Goal: Book appointment/travel/reservation

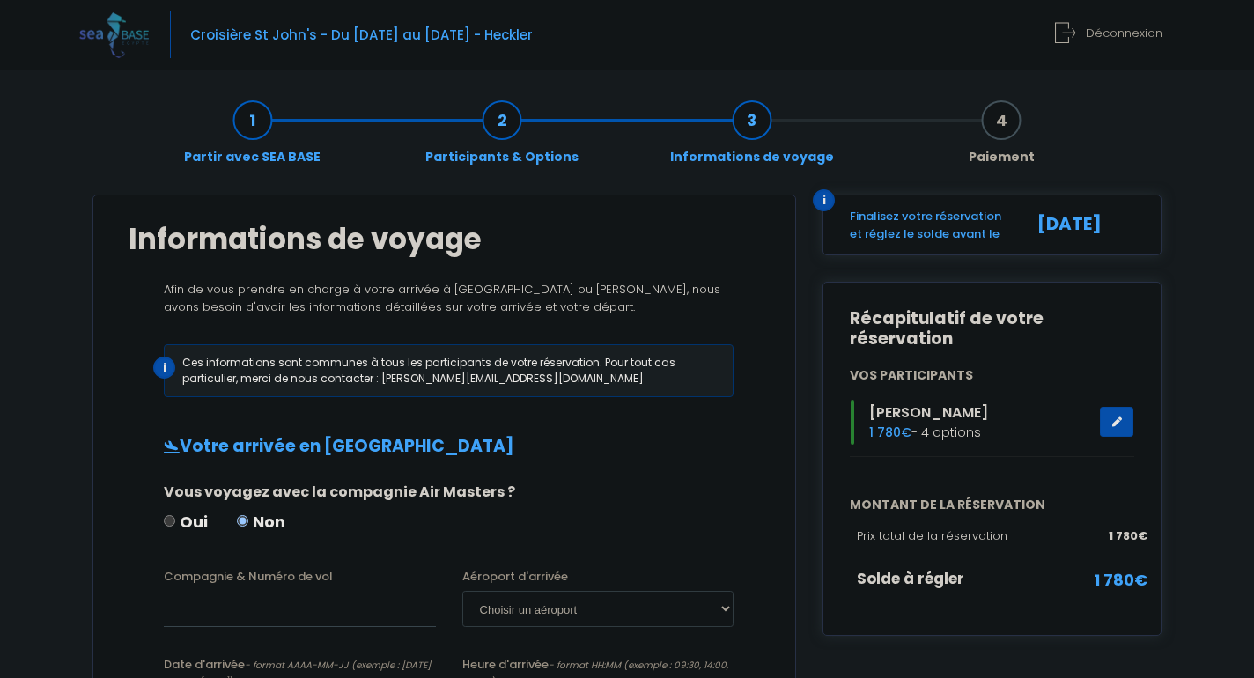
scroll to position [232, 0]
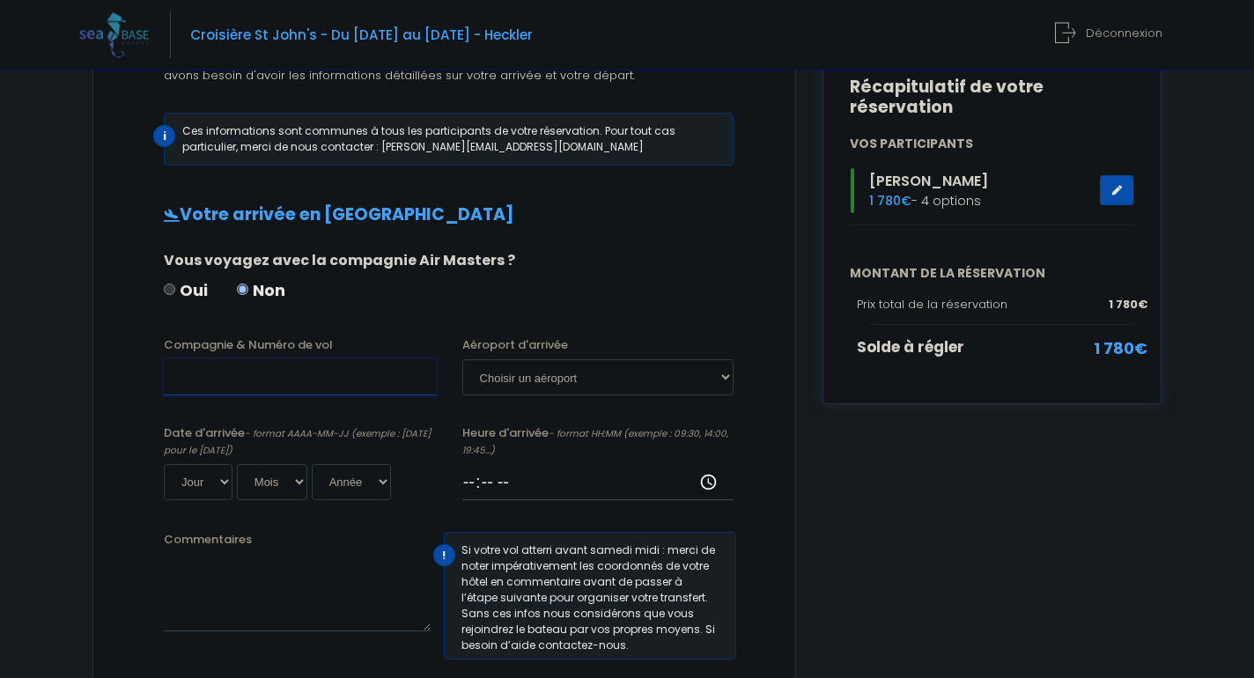
click at [247, 382] on input "Compagnie & Numéro de vol" at bounding box center [300, 376] width 272 height 35
type input "Transavia TO4340"
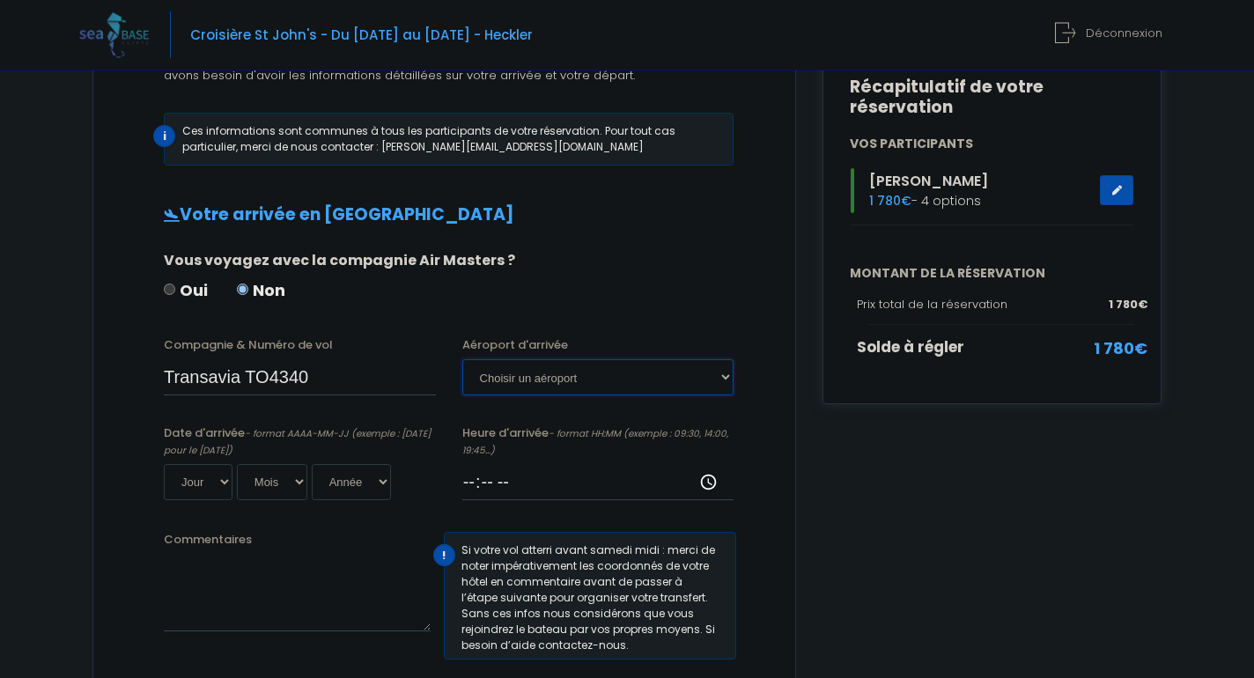
select select "Hurghada"
select select "11"
select select "10"
select select "2025"
type input "2025-10-11"
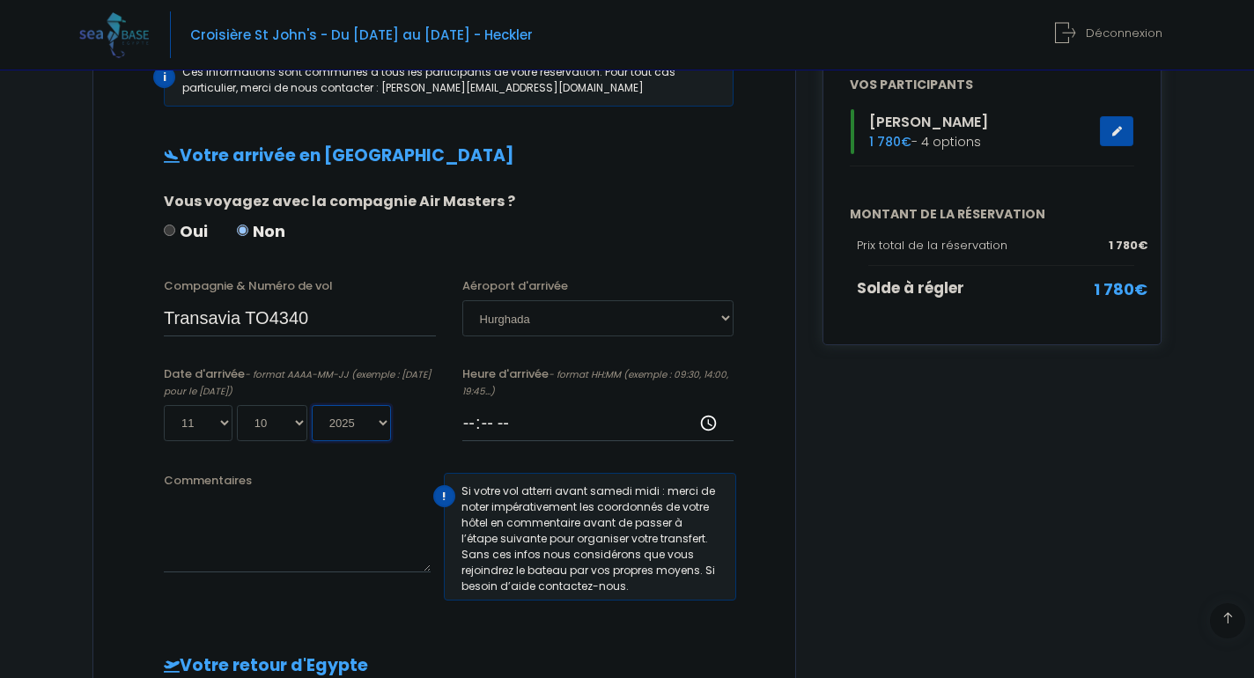
scroll to position [292, 0]
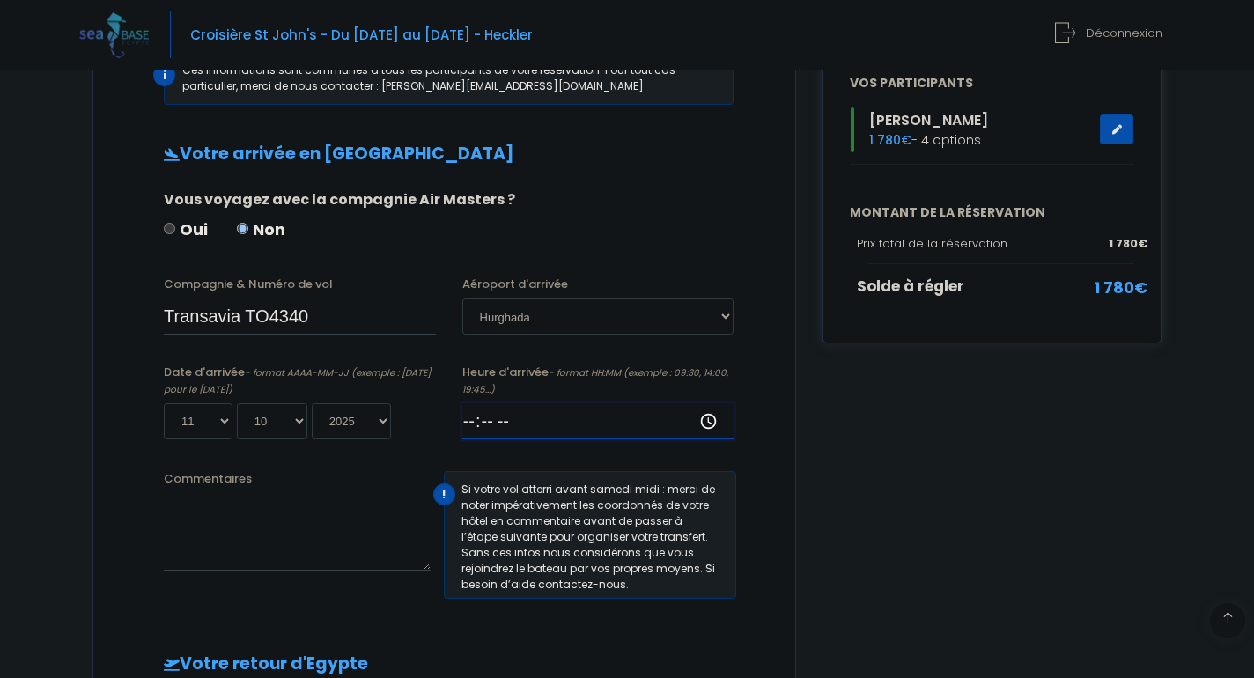
click at [542, 425] on input "Heure d'arrivée - format HH:MM (exemple : 09:30, 14:00, 19:45...)" at bounding box center [598, 420] width 272 height 35
click at [499, 411] on input "Heure d'arrivée - format HH:MM (exemple : 09:30, 14:00, 19:45...)" at bounding box center [598, 420] width 272 height 35
type input "16:15"
click at [440, 460] on div "Votre arrivée en Egypte Vous voyagez avec la compagnie Air Masters ? Oui Non Co…" at bounding box center [445, 626] width 632 height 964
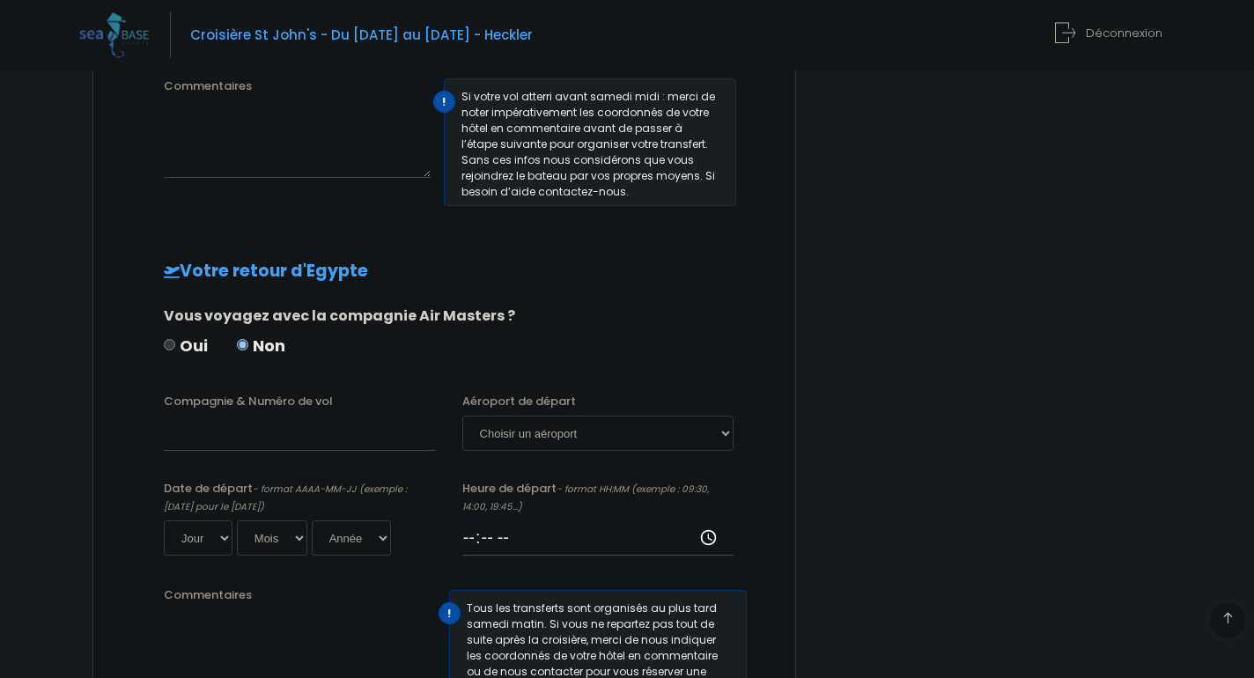
scroll to position [699, 0]
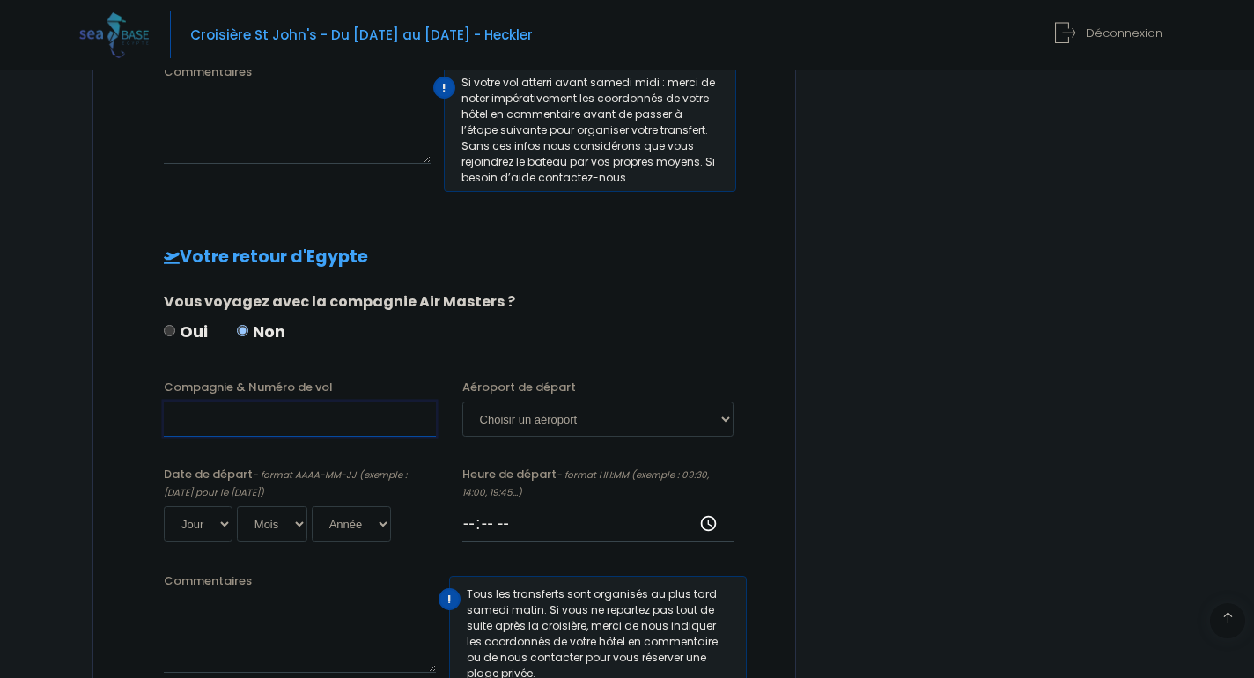
click at [287, 414] on input "Compagnie & Numéro de vol" at bounding box center [300, 419] width 272 height 35
type input "Transavia TO4341"
select select "Hurghada"
select select "18"
select select "10"
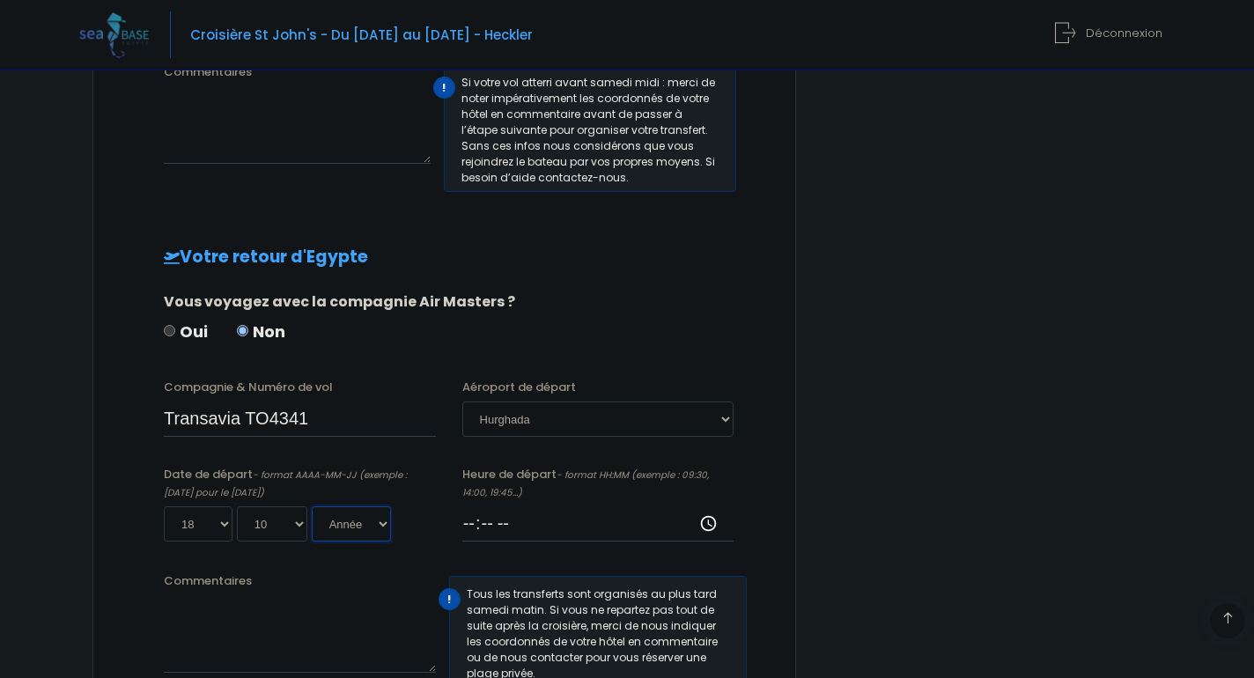
select select "2025"
type input "2025-10-18"
click at [498, 521] on input "Heure de départ - format HH:MM (exemple : 09:30, 14:00, 19:45...)" at bounding box center [598, 523] width 272 height 35
click at [479, 522] on input "Heure de départ - format HH:MM (exemple : 09:30, 14:00, 19:45...)" at bounding box center [598, 523] width 272 height 35
click at [497, 527] on input "Heure de départ - format HH:MM (exemple : 09:30, 14:00, 19:45...)" at bounding box center [598, 523] width 272 height 35
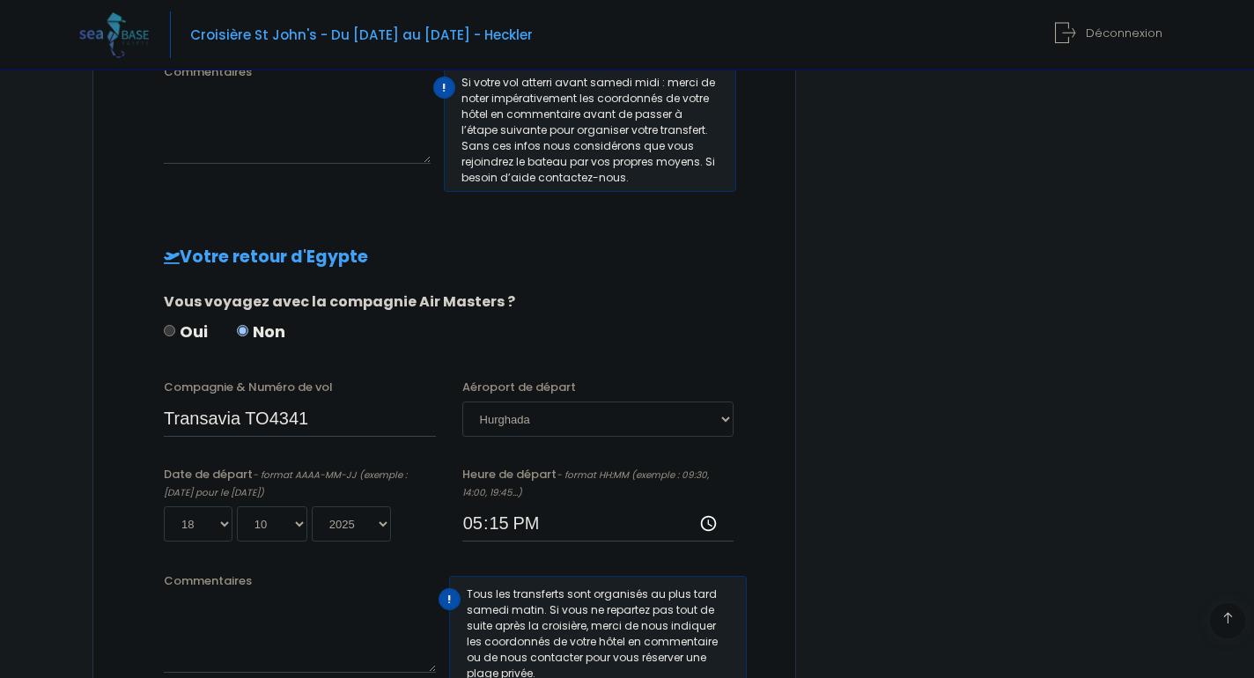
type input "17:15"
click at [509, 526] on input "17:15" at bounding box center [598, 523] width 272 height 35
click at [560, 532] on input "17:15" at bounding box center [598, 523] width 272 height 35
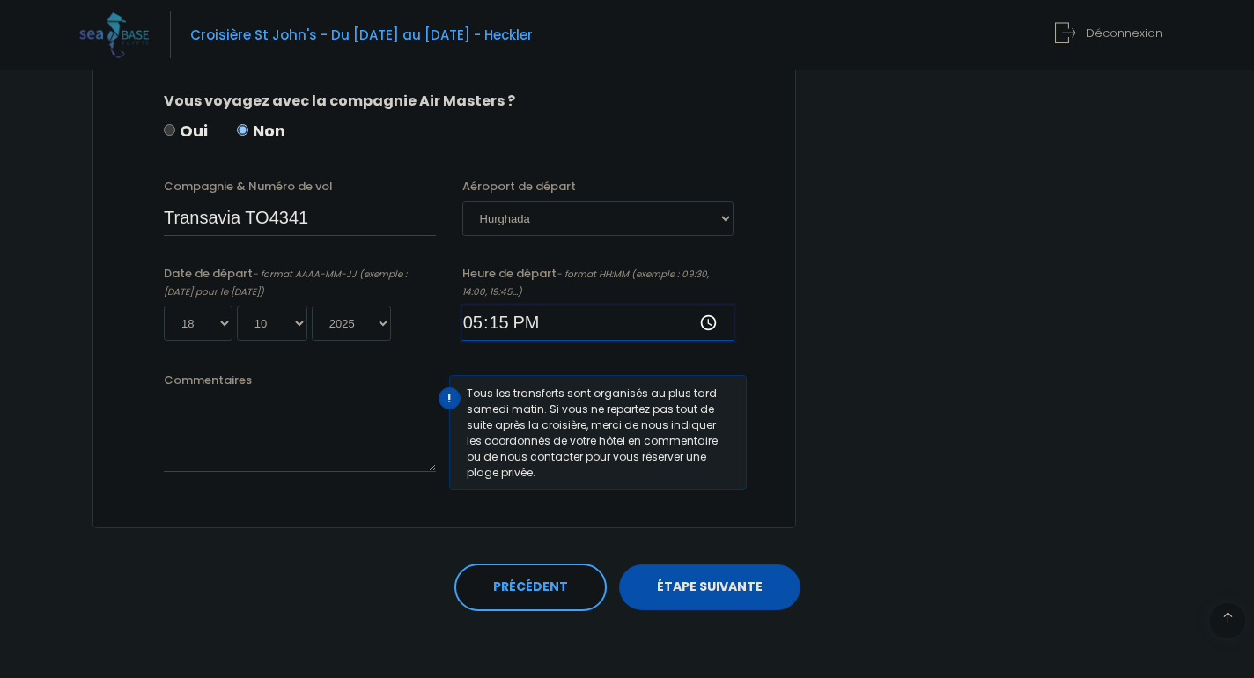
scroll to position [898, 0]
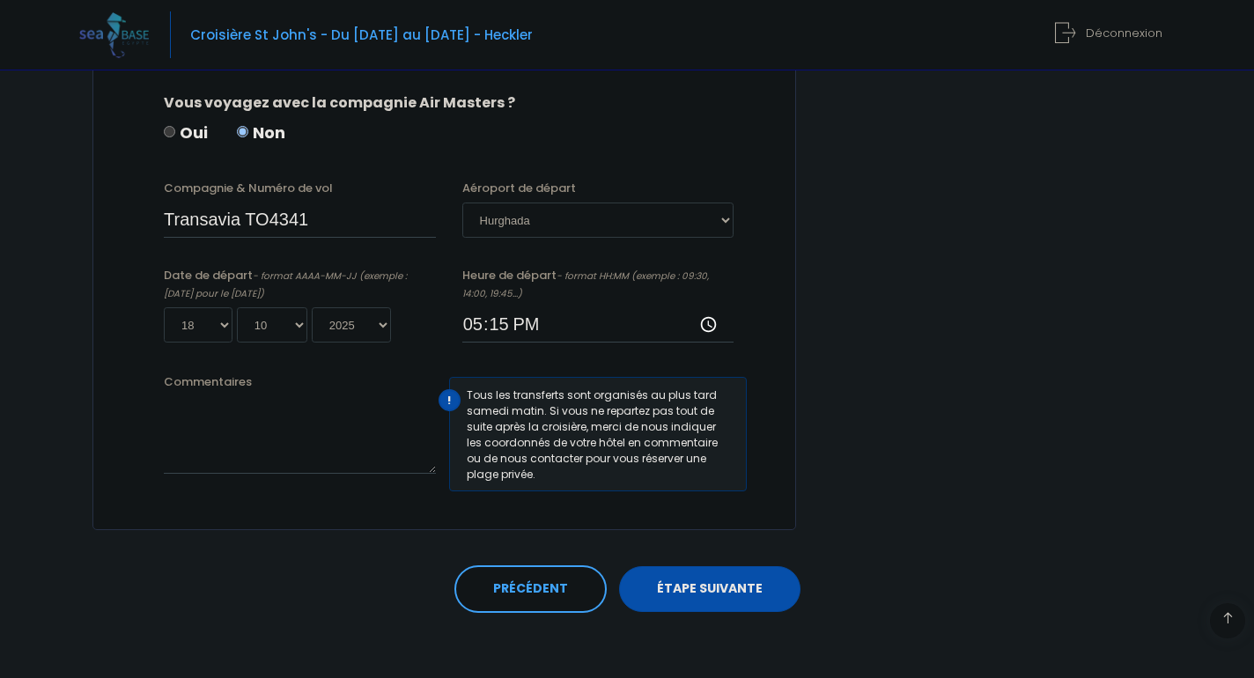
click at [735, 593] on link "ÉTAPE SUIVANTE" at bounding box center [709, 589] width 181 height 46
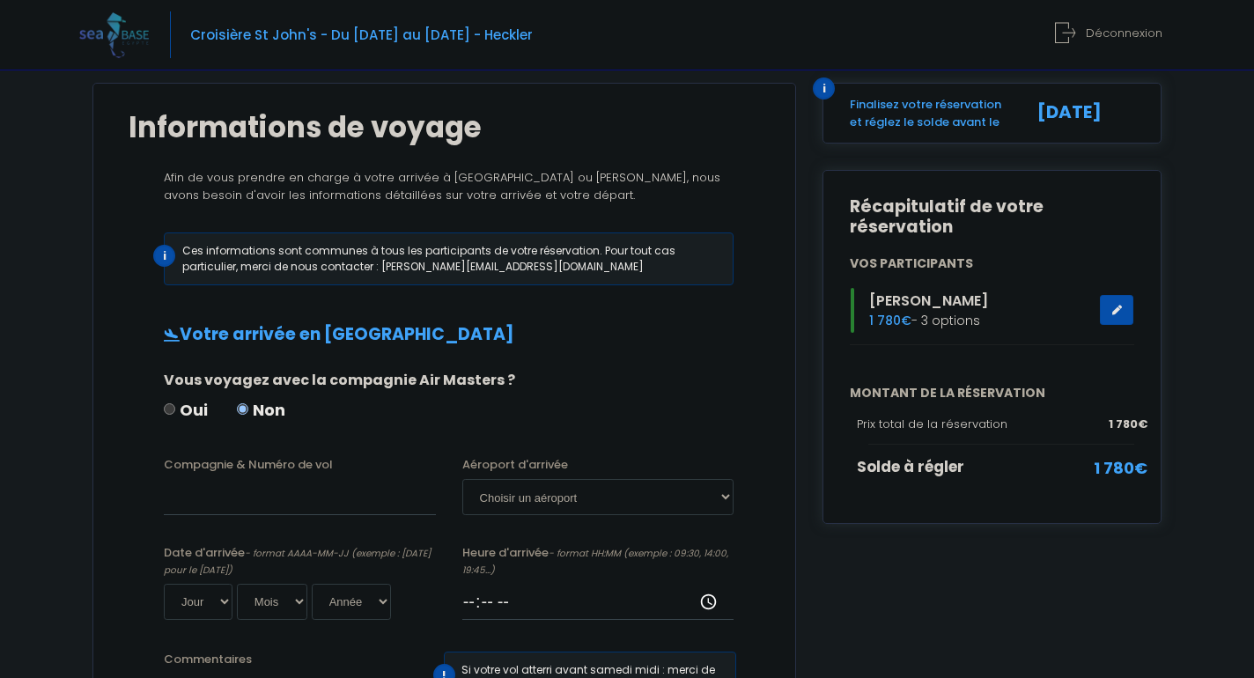
scroll to position [185, 0]
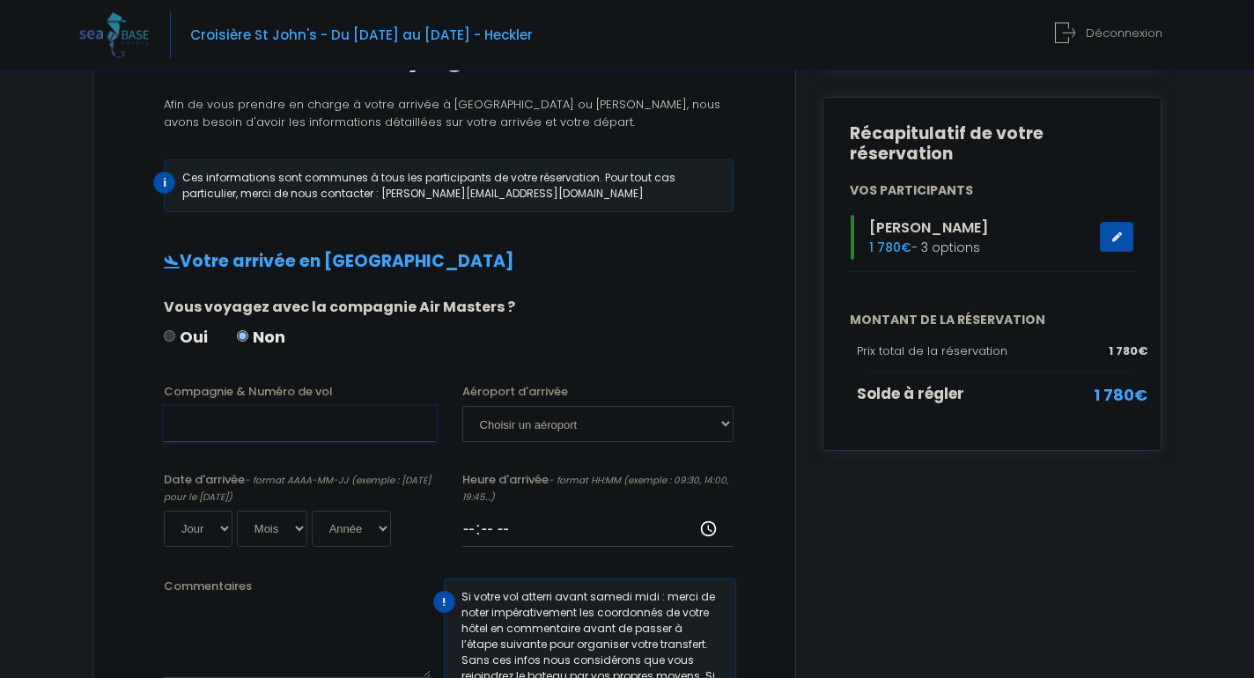
click at [310, 420] on input "Compagnie & Numéro de vol" at bounding box center [300, 423] width 272 height 35
type input "TO4340"
select select "Hurghada"
select select "11"
select select "10"
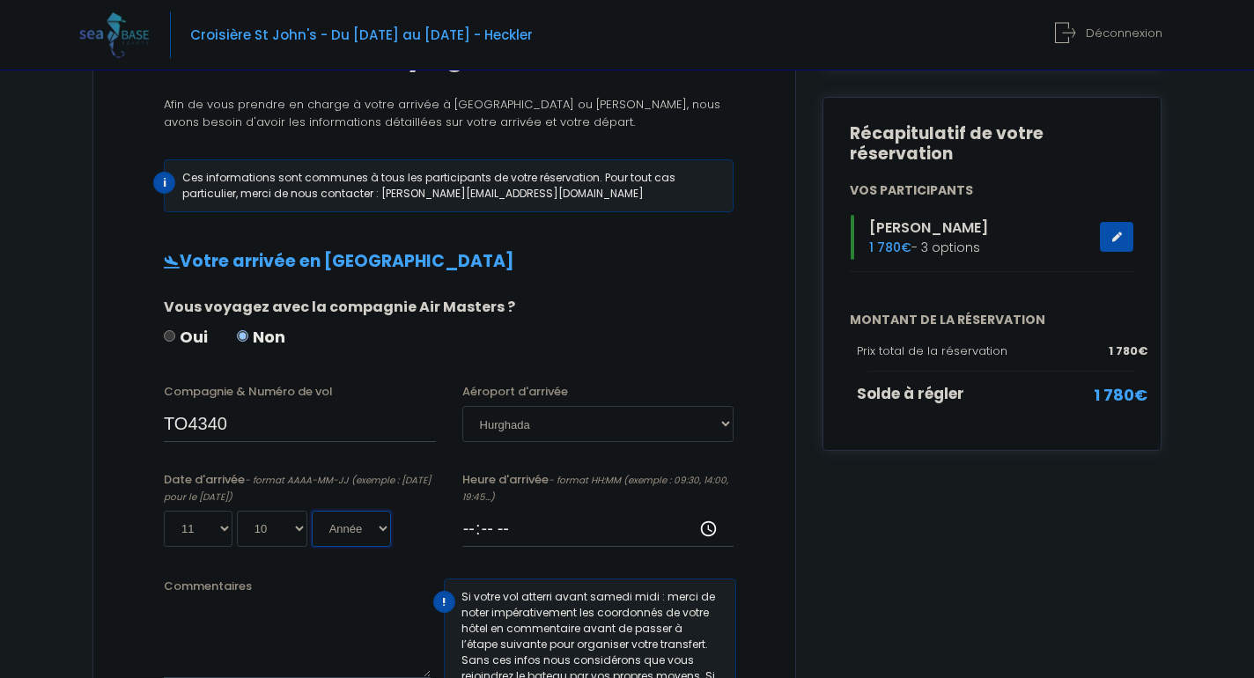
select select "2025"
type input "2025-10-11"
click at [509, 527] on input "Heure d'arrivée - format HH:MM (exemple : 09:30, 14:00, 19:45...)" at bounding box center [598, 528] width 272 height 35
click at [475, 529] on input "Heure d'arrivée - format HH:MM (exemple : 09:30, 14:00, 19:45...)" at bounding box center [598, 528] width 272 height 35
click at [491, 532] on input "Heure d'arrivée - format HH:MM (exemple : 09:30, 14:00, 19:45...)" at bounding box center [598, 528] width 272 height 35
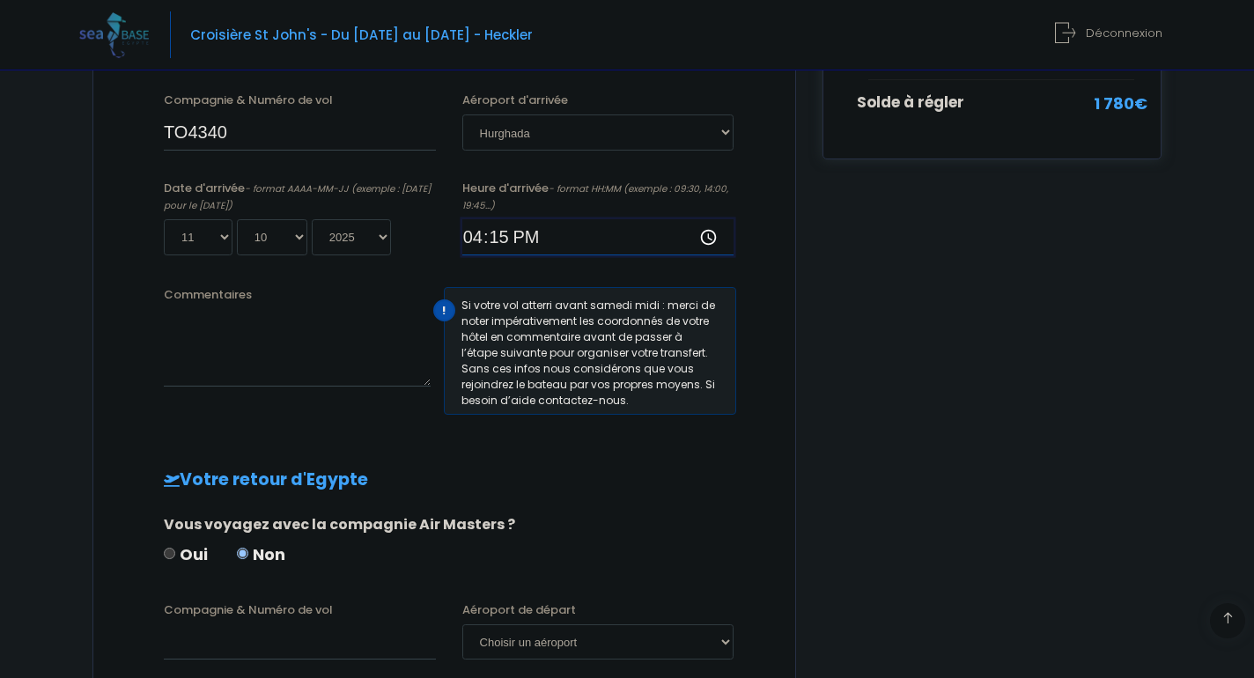
scroll to position [475, 0]
type input "16:15"
click at [169, 129] on input "TO4340" at bounding box center [300, 133] width 272 height 35
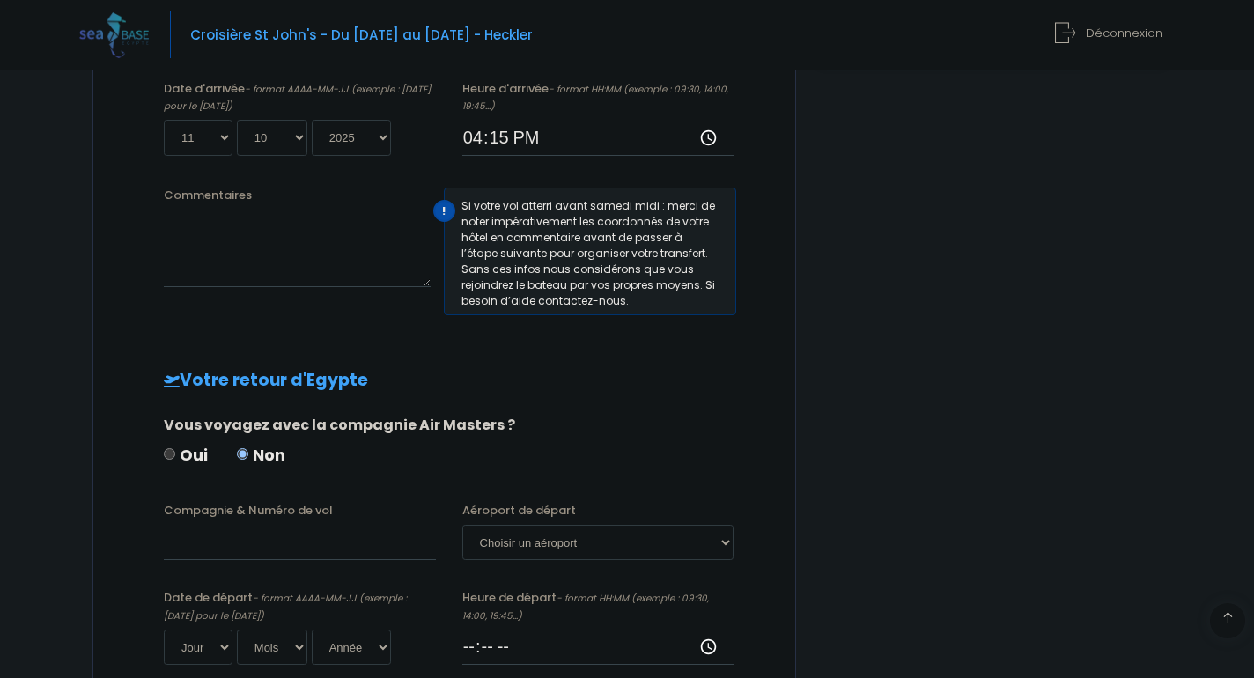
scroll to position [588, 0]
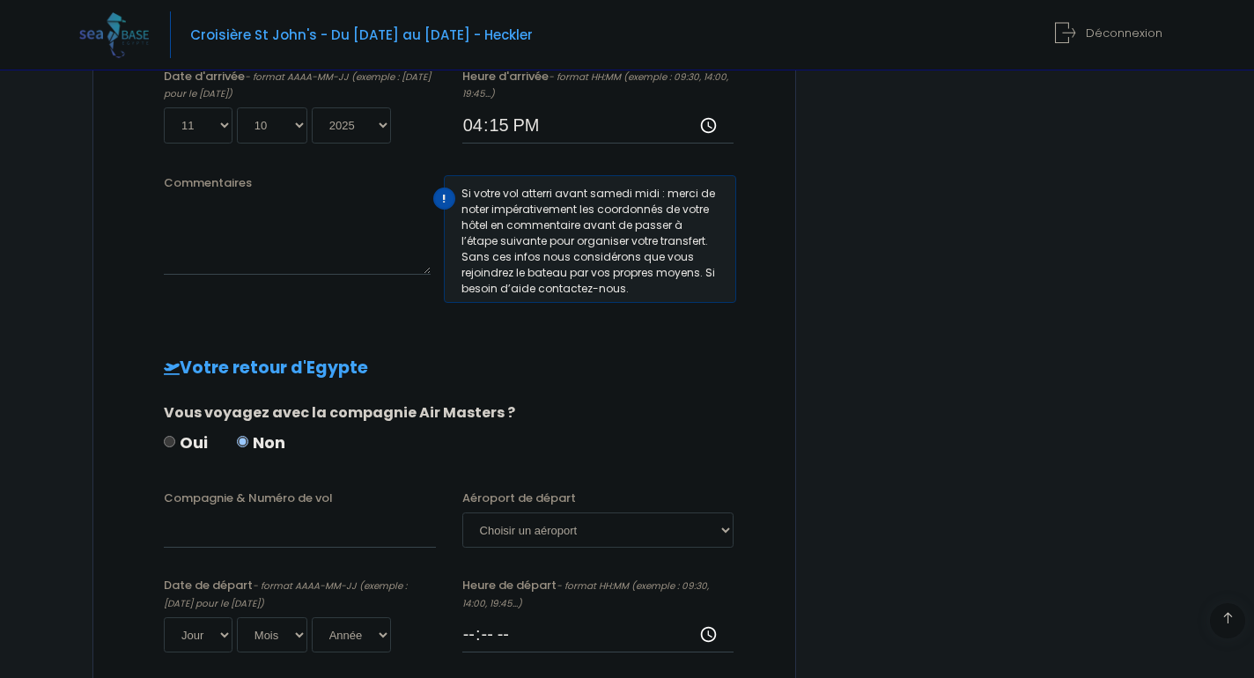
type input "Transavia TO4340"
click at [254, 520] on input "Compagnie & Numéro de vol" at bounding box center [300, 530] width 272 height 35
type input "Transavia TO4341"
select select "Hurghada"
select select "18"
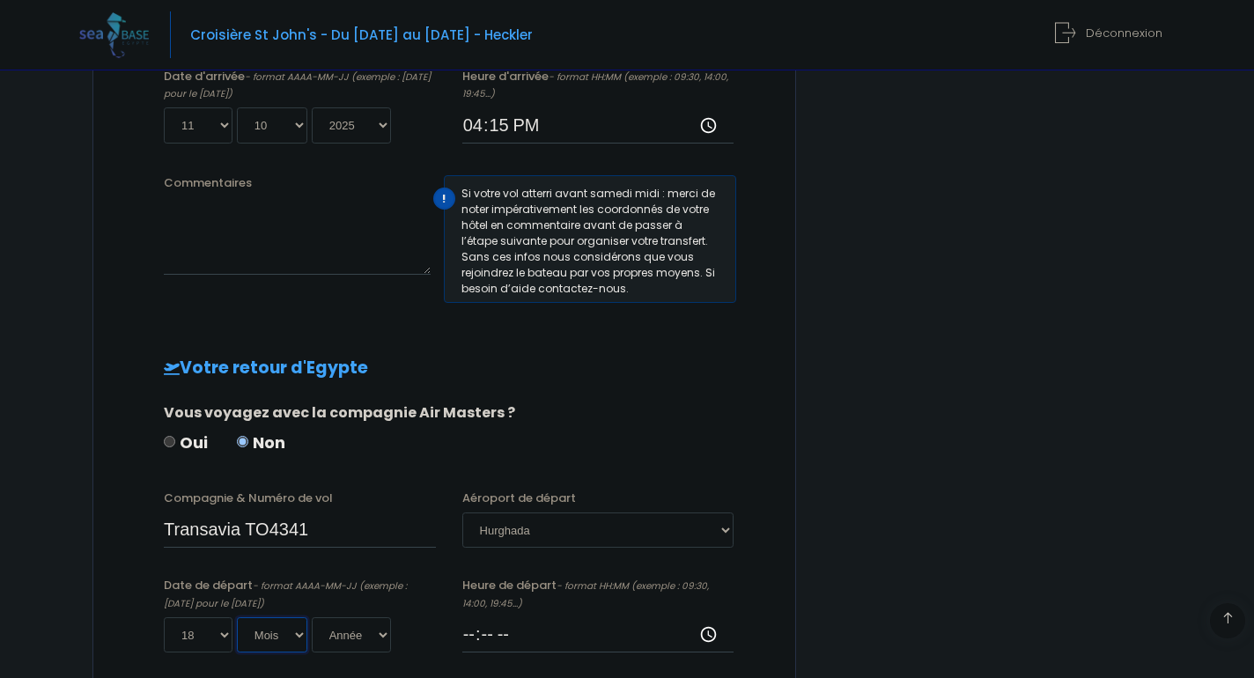
select select "10"
select select "2025"
type input "2025-10-18"
click at [475, 633] on input "Heure de départ - format HH:MM (exemple : 09:30, 14:00, 19:45...)" at bounding box center [598, 634] width 272 height 35
click at [513, 630] on input "Heure de départ - format HH:MM (exemple : 09:30, 14:00, 19:45...)" at bounding box center [598, 634] width 272 height 35
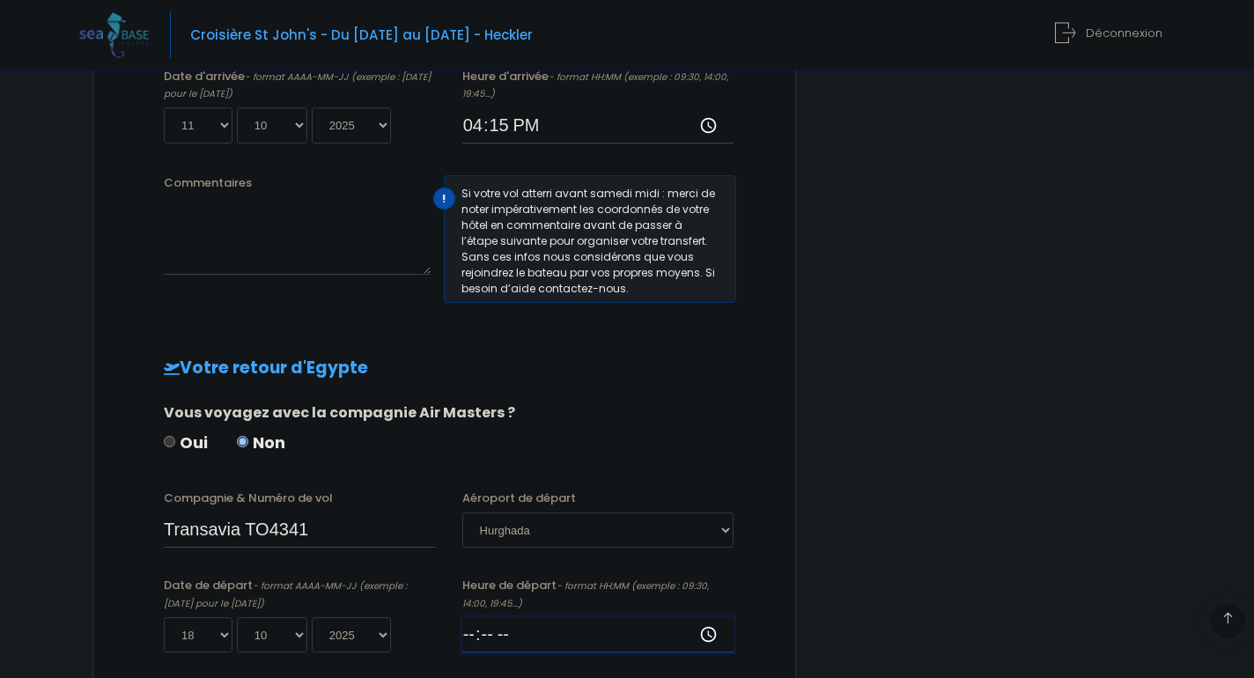
click at [494, 630] on input "Heure de départ - format HH:MM (exemple : 09:30, 14:00, 19:45...)" at bounding box center [598, 634] width 272 height 35
type input "17:15"
click at [578, 412] on div "Vous voyagez avec la compagnie Air Masters ?" at bounding box center [442, 413] width 557 height 21
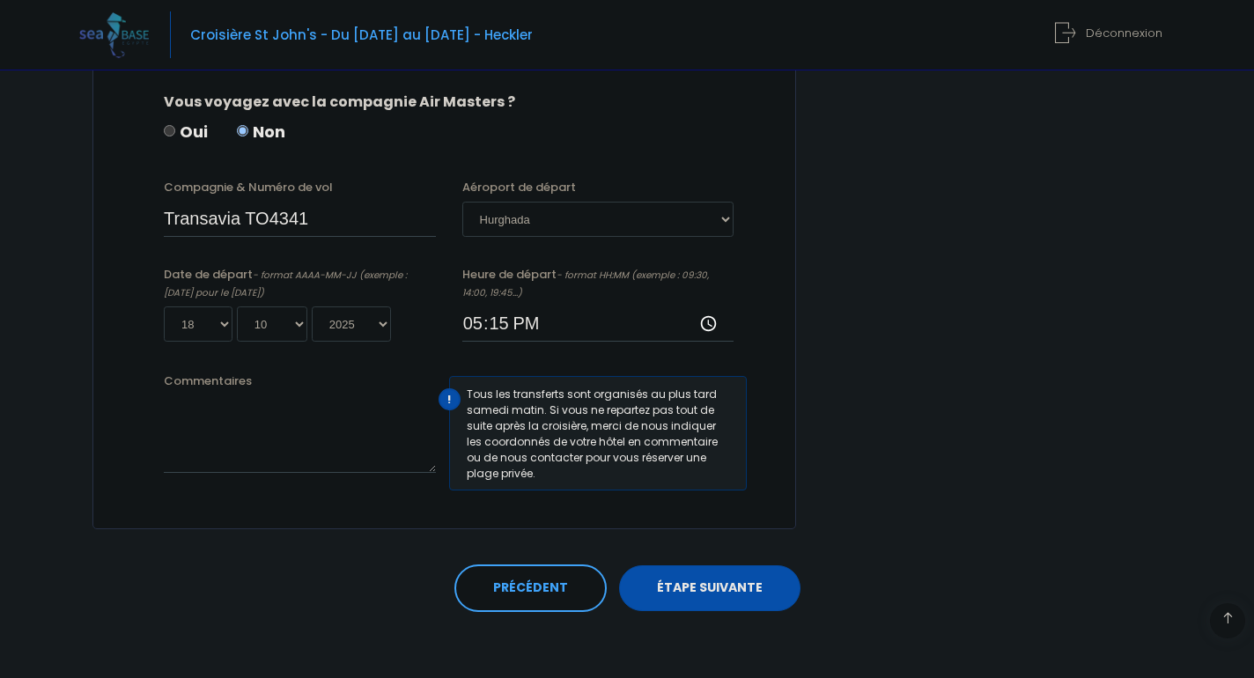
scroll to position [898, 0]
click at [705, 585] on link "ÉTAPE SUIVANTE" at bounding box center [709, 589] width 181 height 46
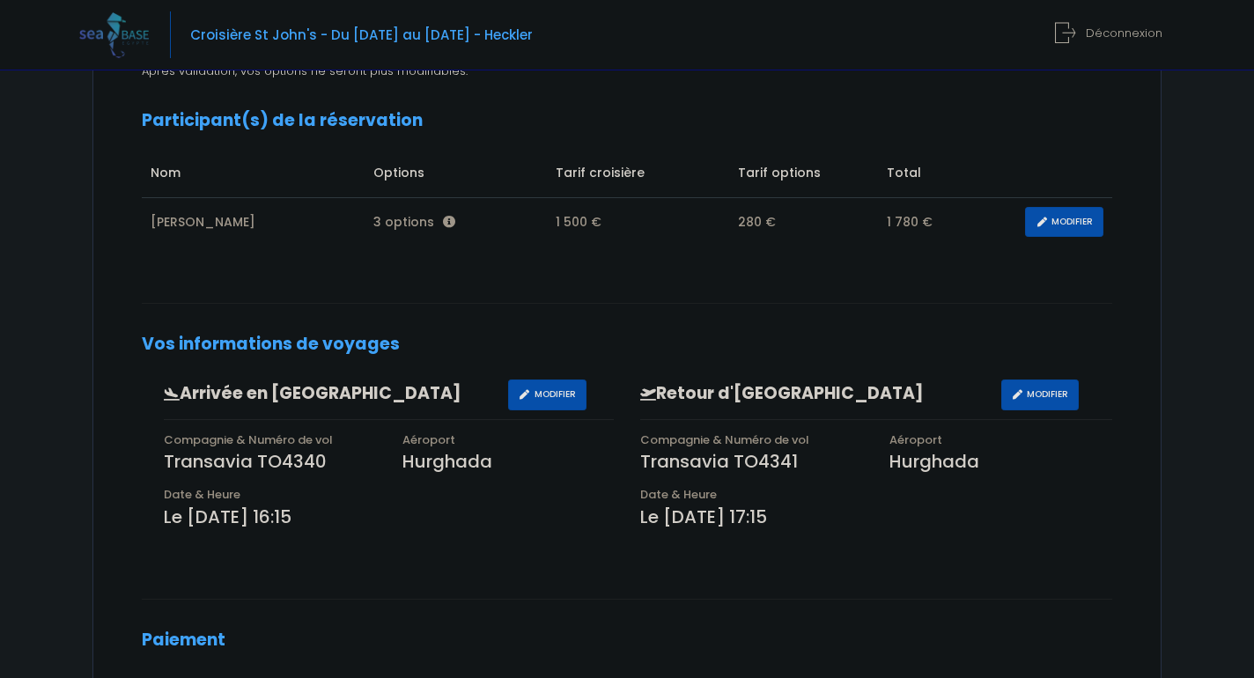
scroll to position [254, 0]
click at [1083, 225] on link "MODIFIER" at bounding box center [1064, 221] width 78 height 31
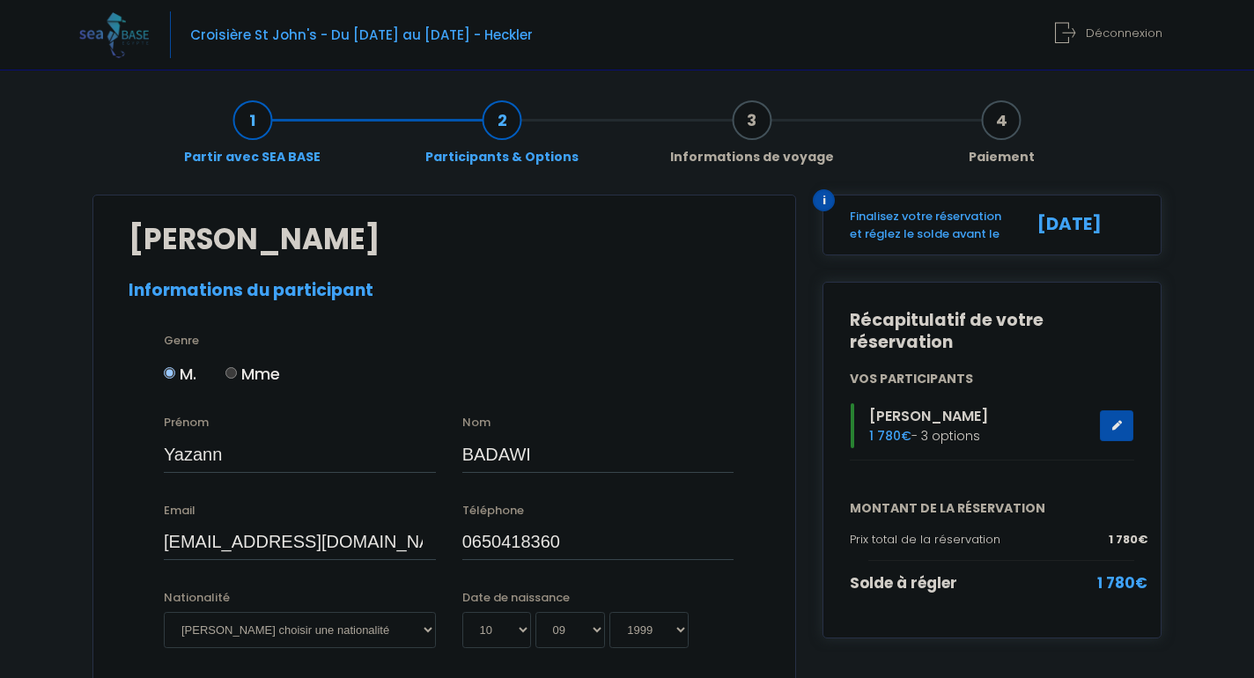
select select "PADI Advanced OW diver"
select select "S"
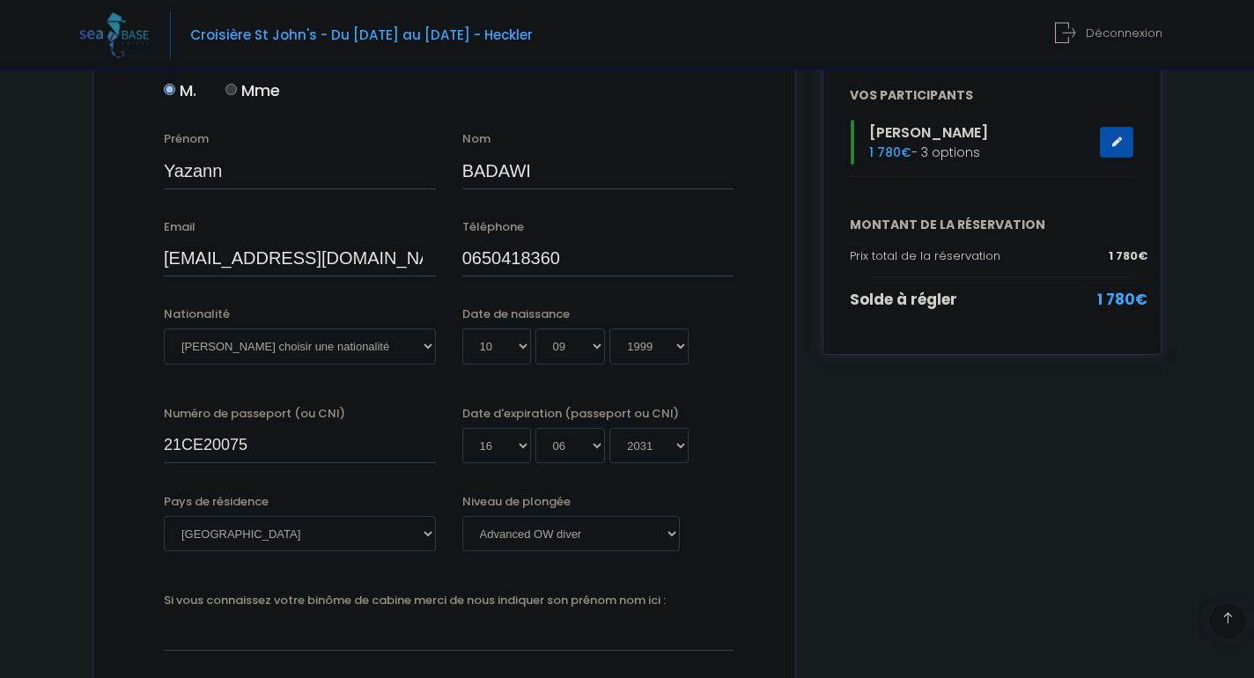
scroll to position [239, 0]
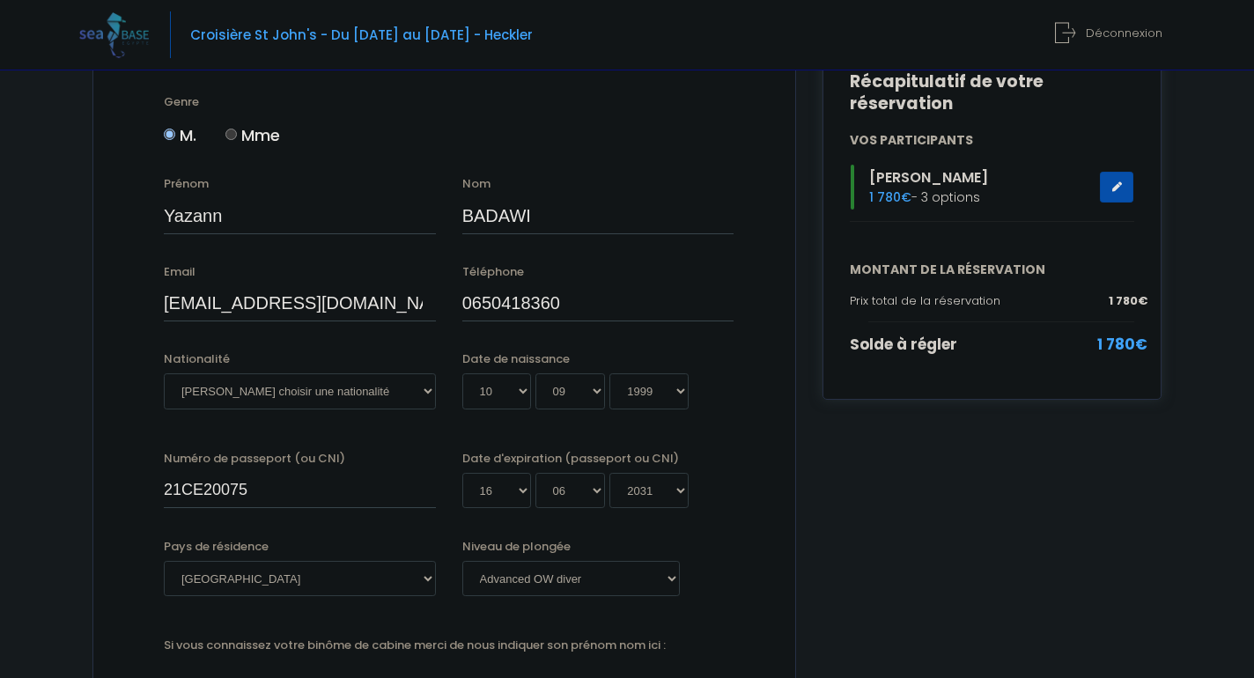
click at [1112, 187] on icon at bounding box center [1117, 187] width 12 height 0
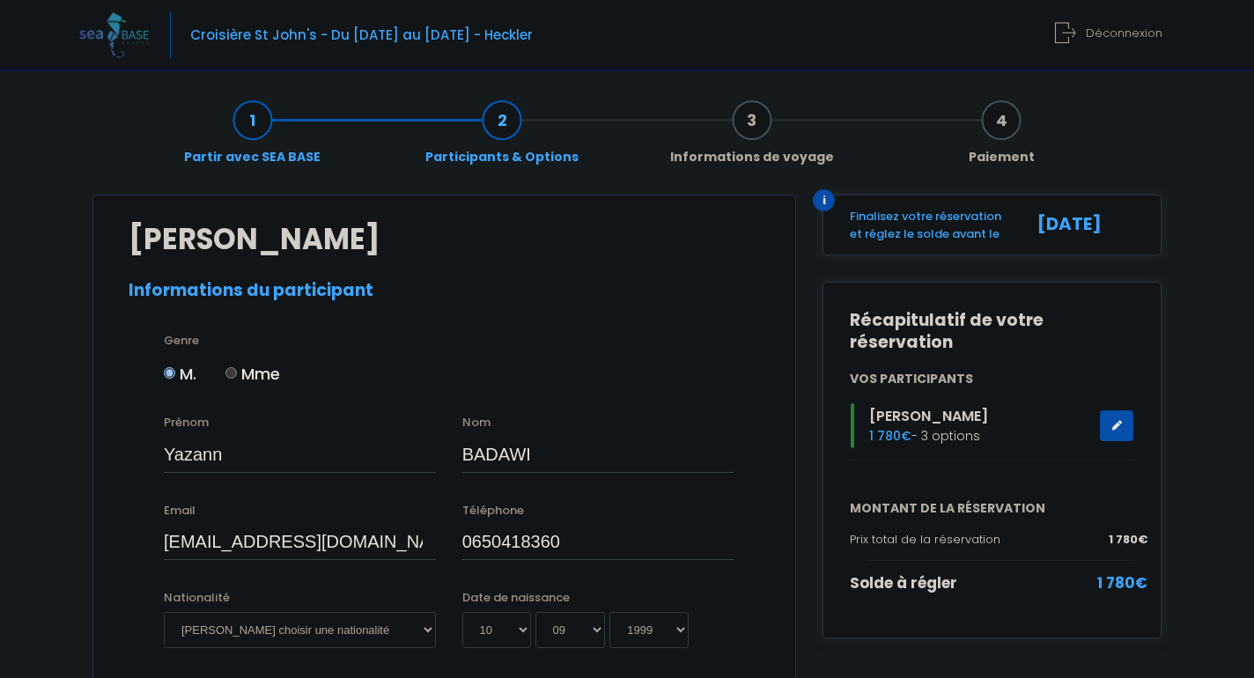
select select "PADI Advanced OW diver"
select select "S"
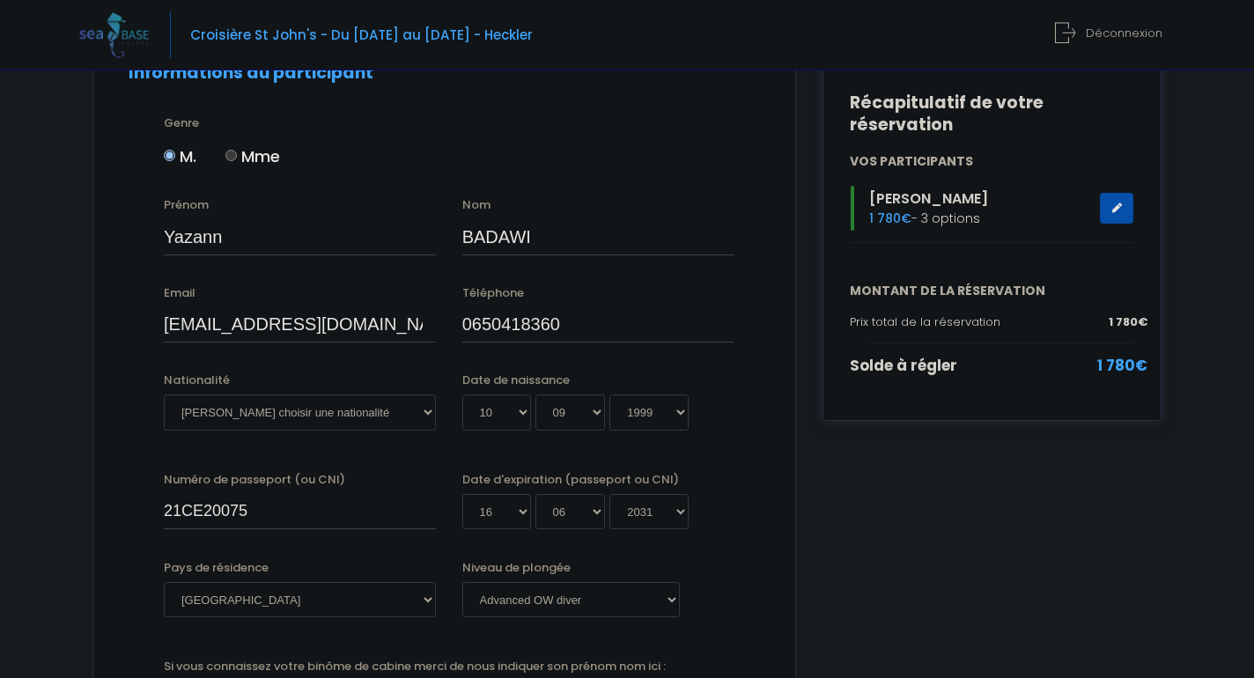
scroll to position [228, 0]
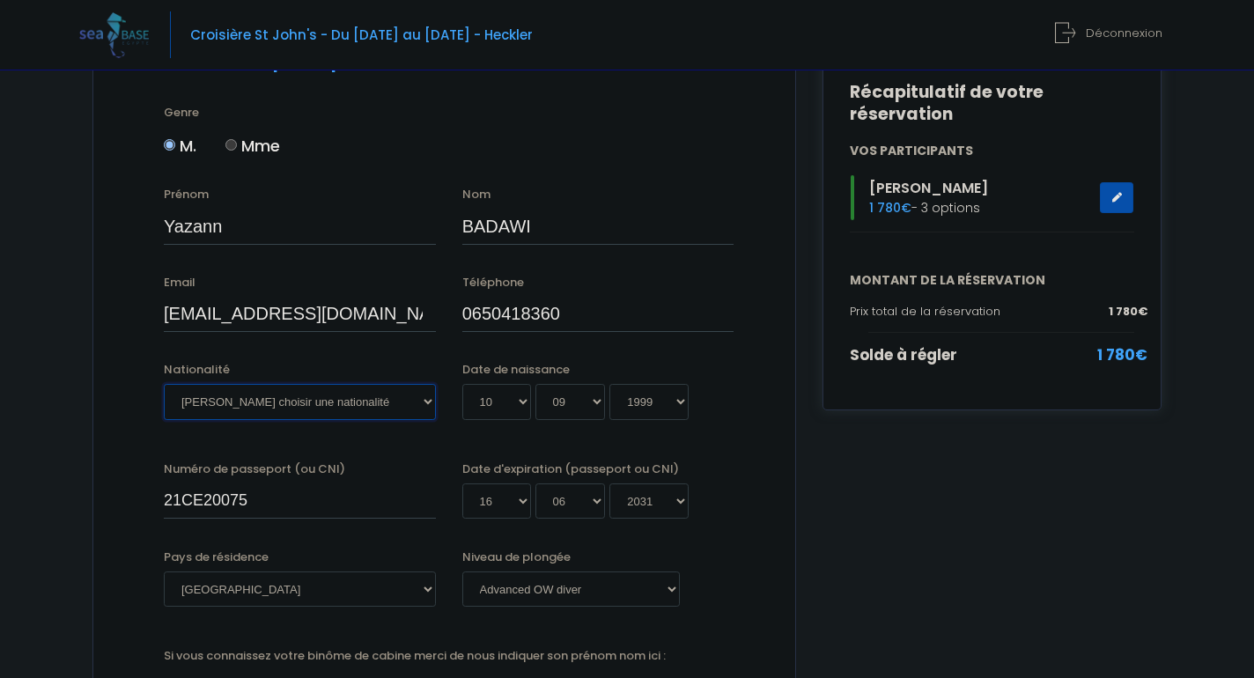
select select "Française"
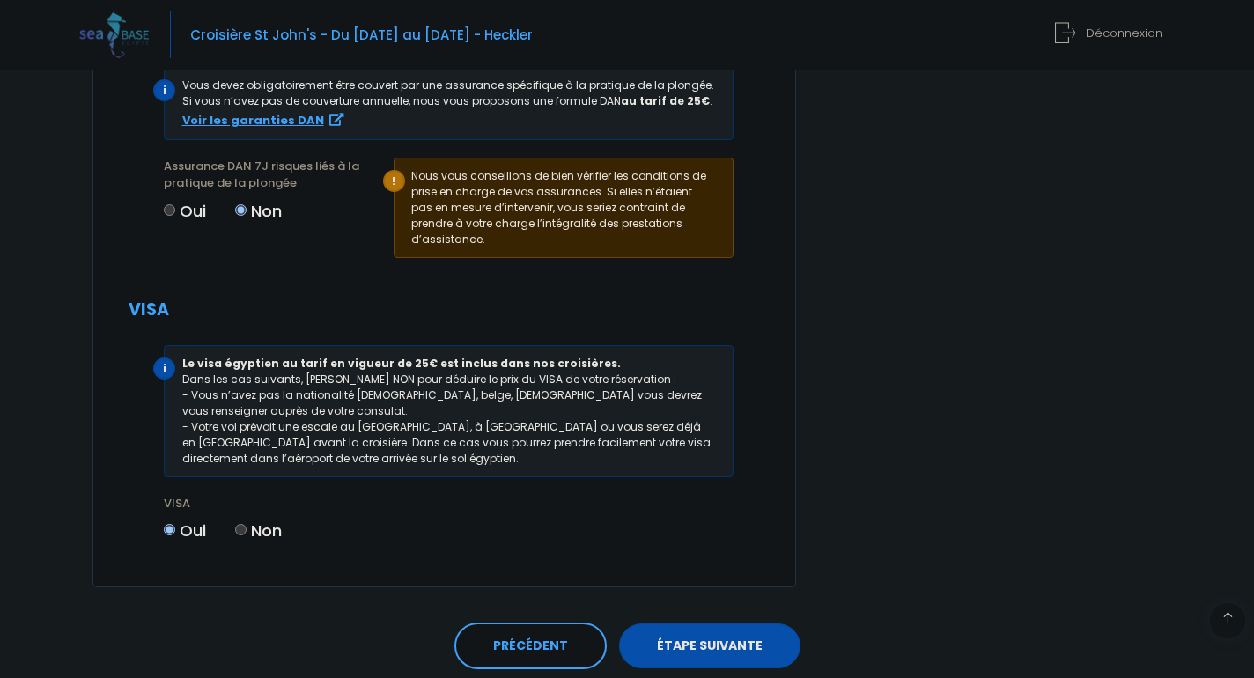
scroll to position [2149, 0]
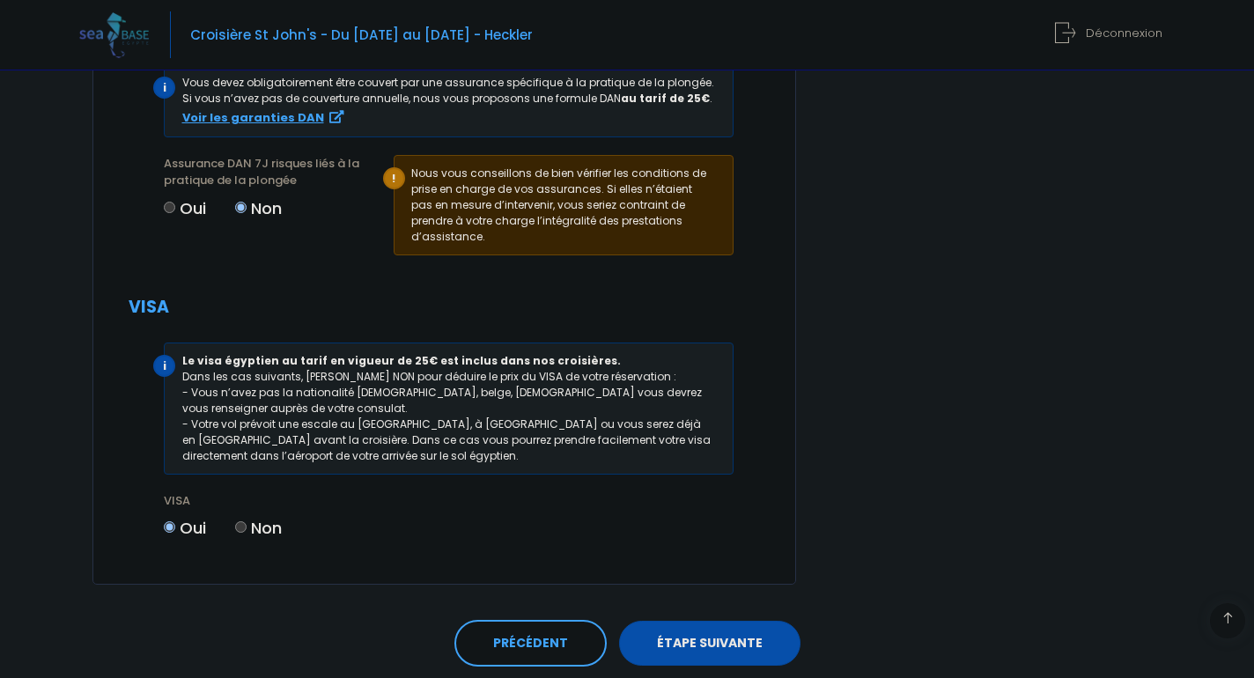
click at [690, 621] on link "ÉTAPE SUIVANTE" at bounding box center [709, 644] width 181 height 46
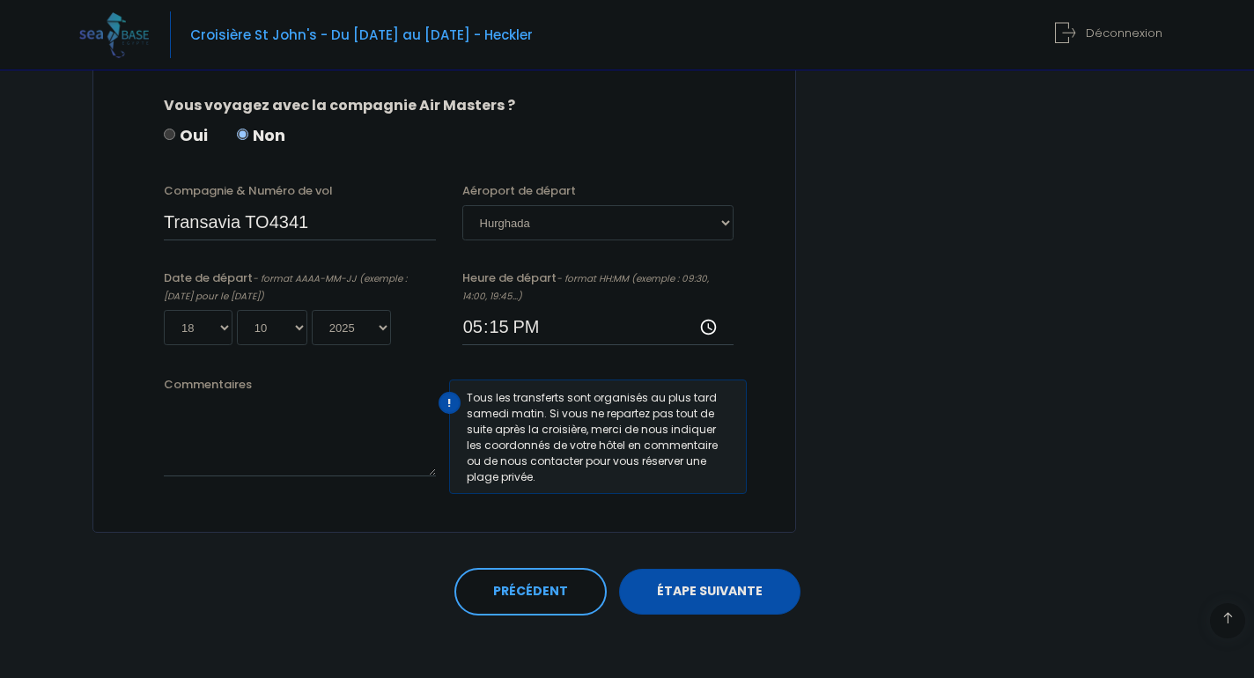
scroll to position [897, 0]
click at [733, 580] on link "ÉTAPE SUIVANTE" at bounding box center [709, 591] width 181 height 46
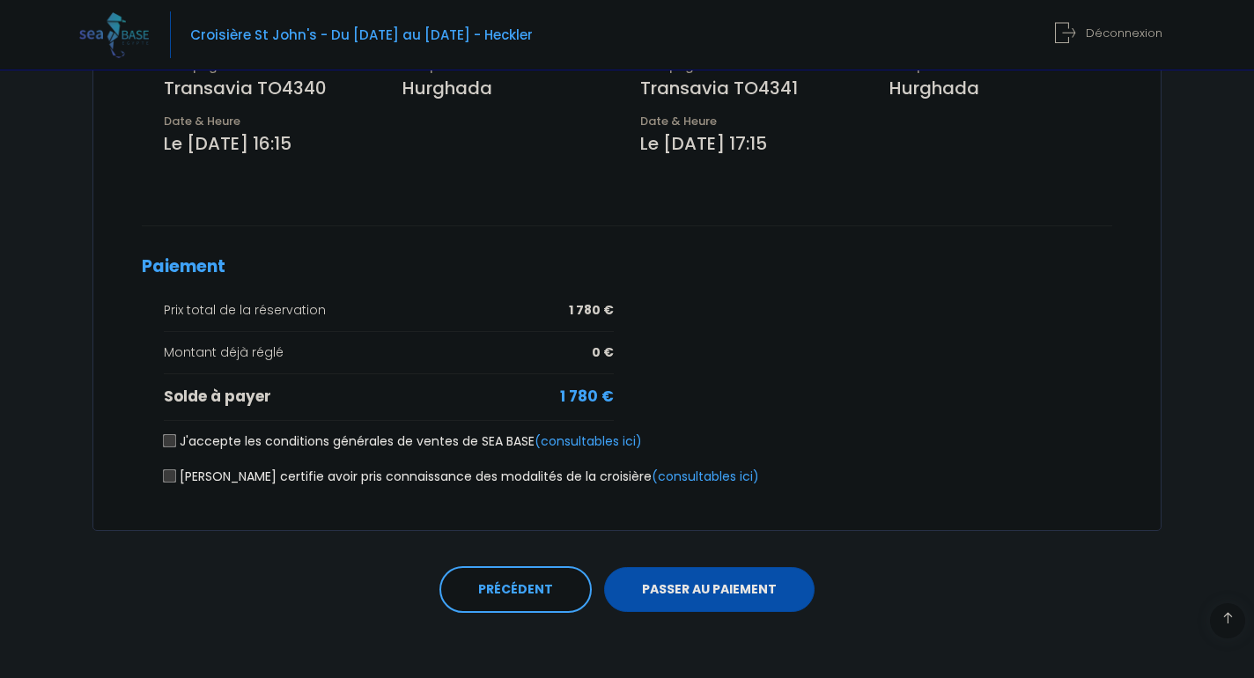
scroll to position [625, 0]
click at [168, 436] on input "J'accepte les conditions générales de ventes de SEA BASE (consultables ici)" at bounding box center [170, 442] width 14 height 14
checkbox input "true"
click at [167, 473] on input "Je certifie avoir pris connaissance des modalités de la croisière (consultables…" at bounding box center [170, 477] width 14 height 14
checkbox input "true"
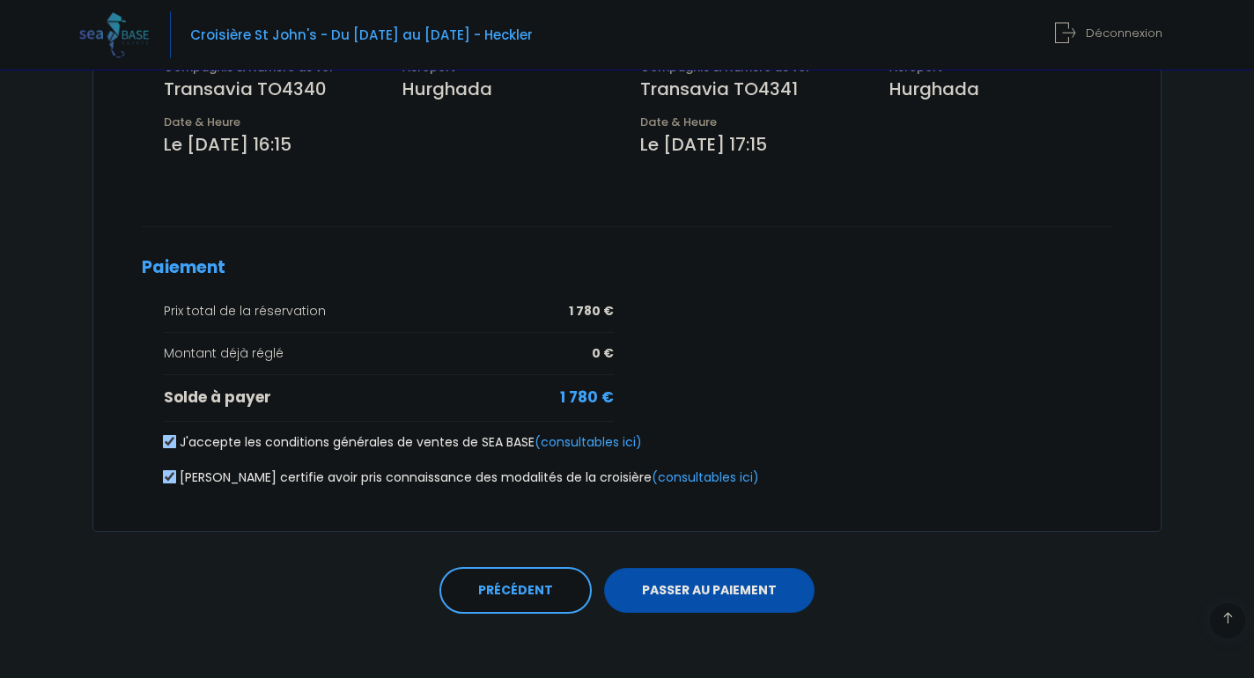
click at [671, 574] on button "PASSER AU PAIEMENT" at bounding box center [709, 591] width 211 height 46
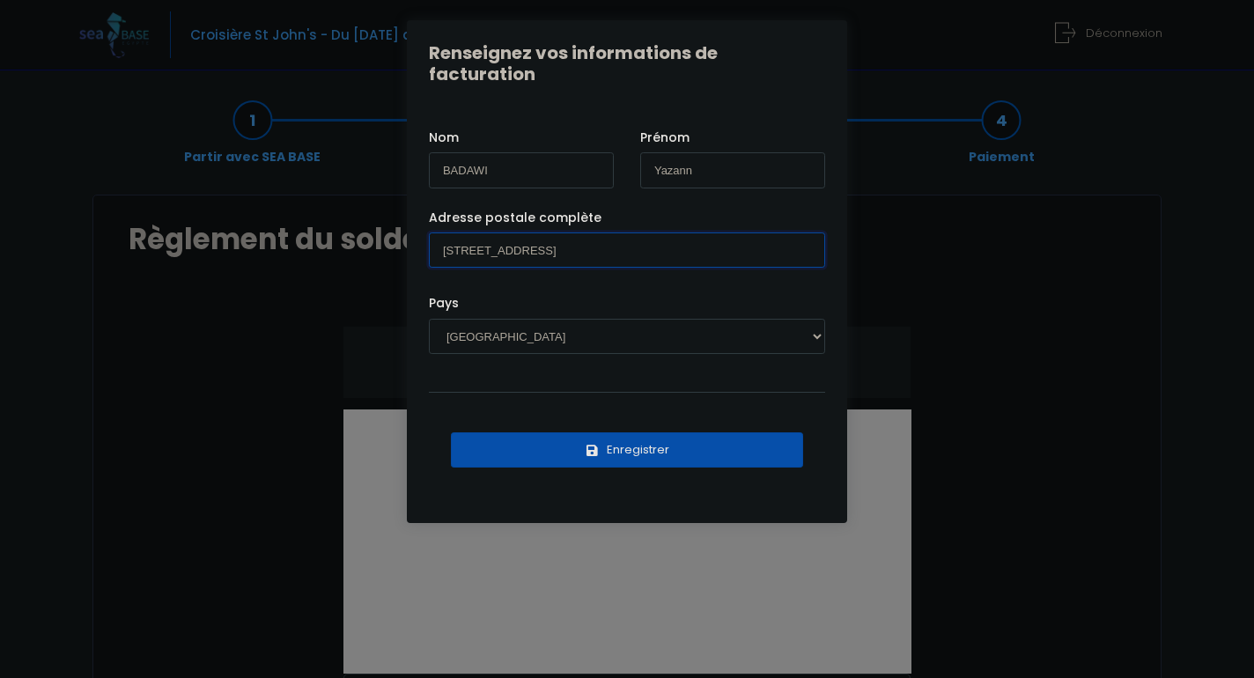
type input "22 rue de la passerelle 78600 Maisons-Laffitte"
click at [575, 440] on button "Enregistrer" at bounding box center [627, 449] width 352 height 35
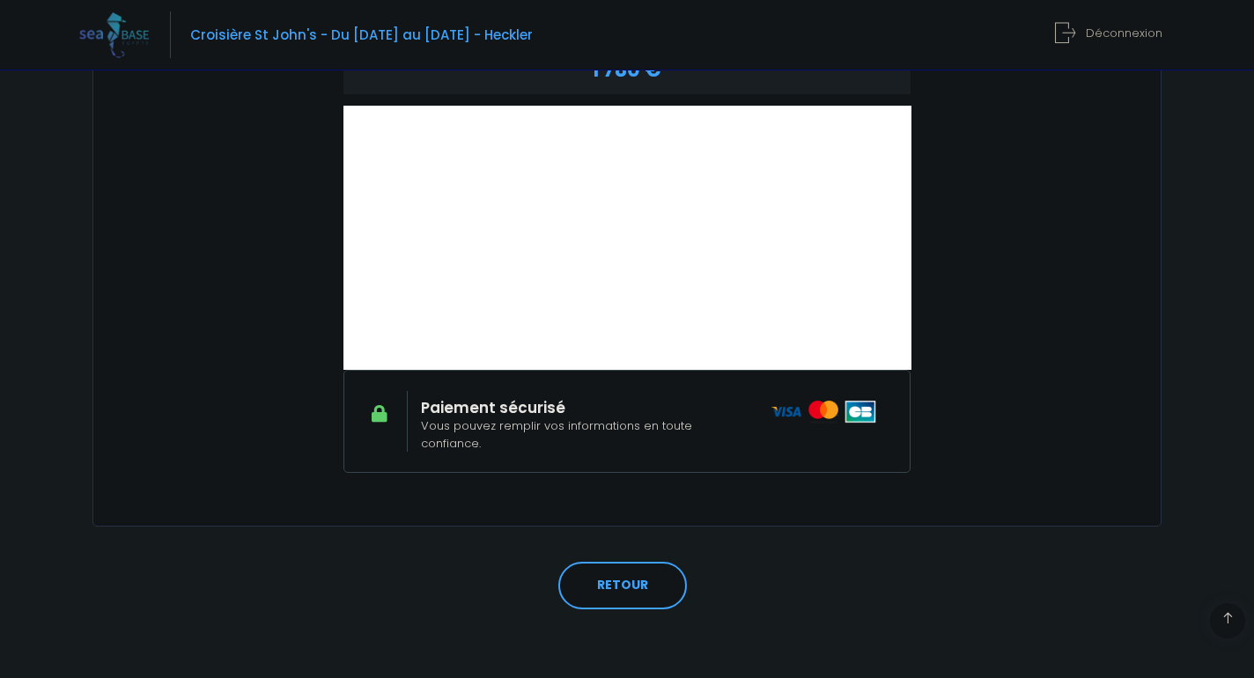
scroll to position [303, 0]
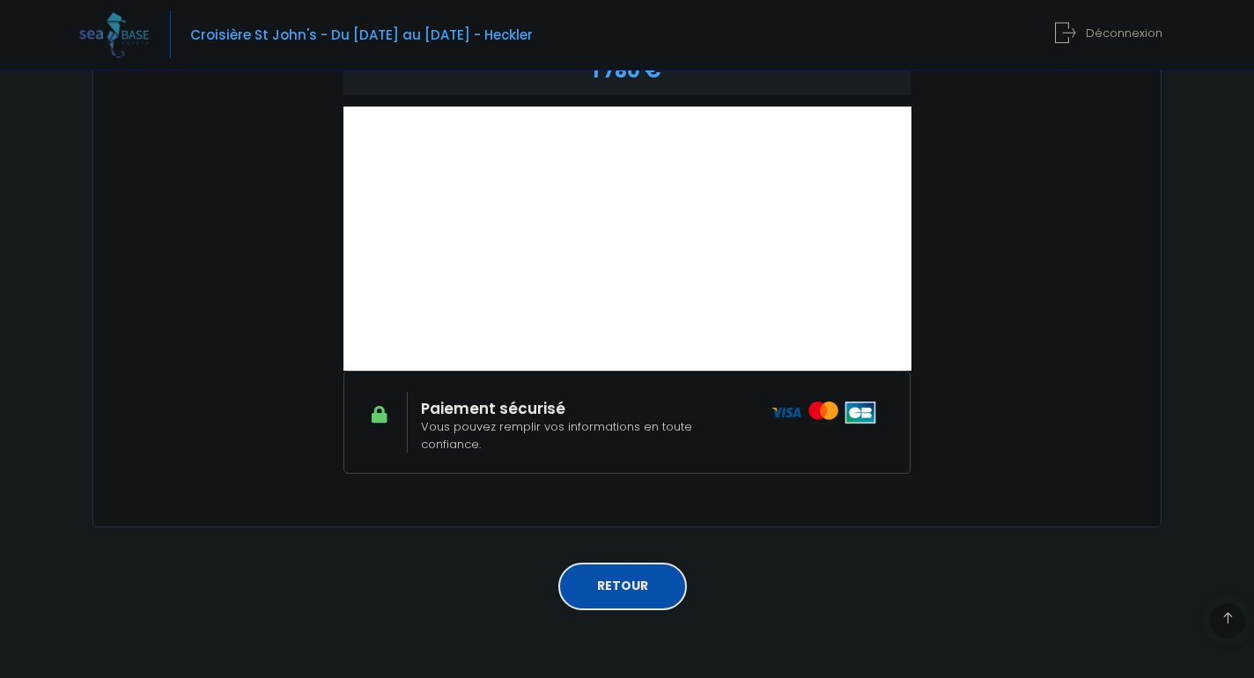
click at [614, 572] on link "RETOUR" at bounding box center [622, 587] width 129 height 48
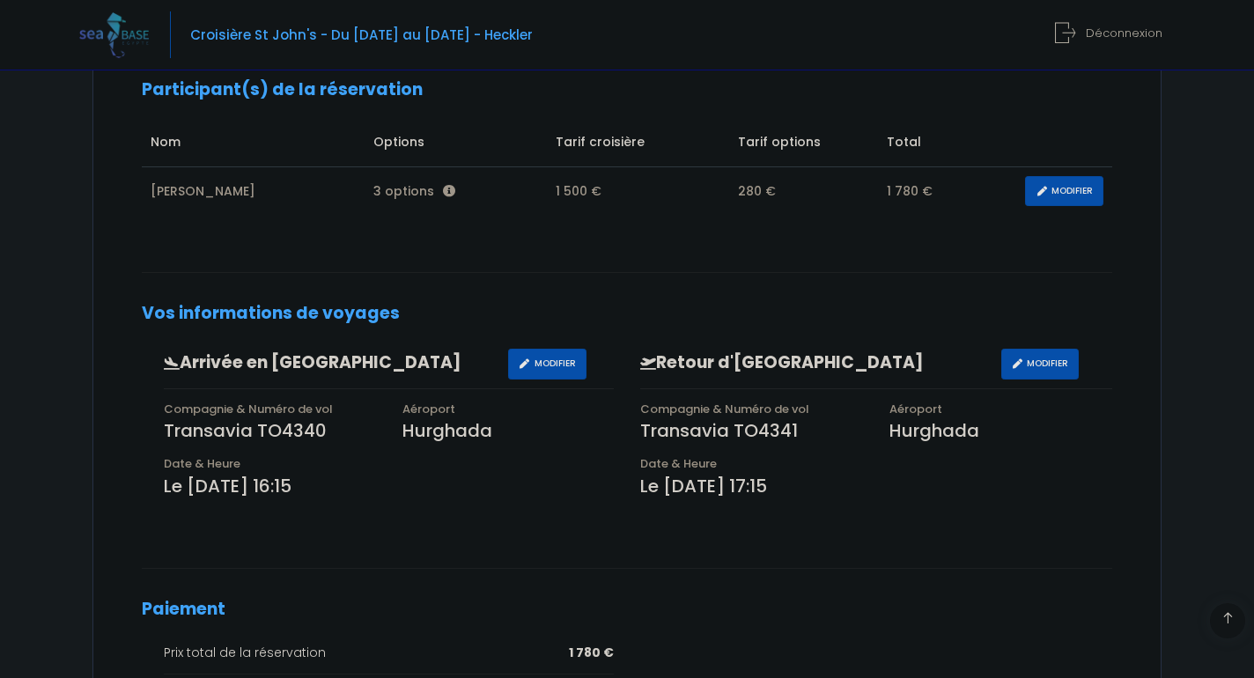
scroll to position [285, 0]
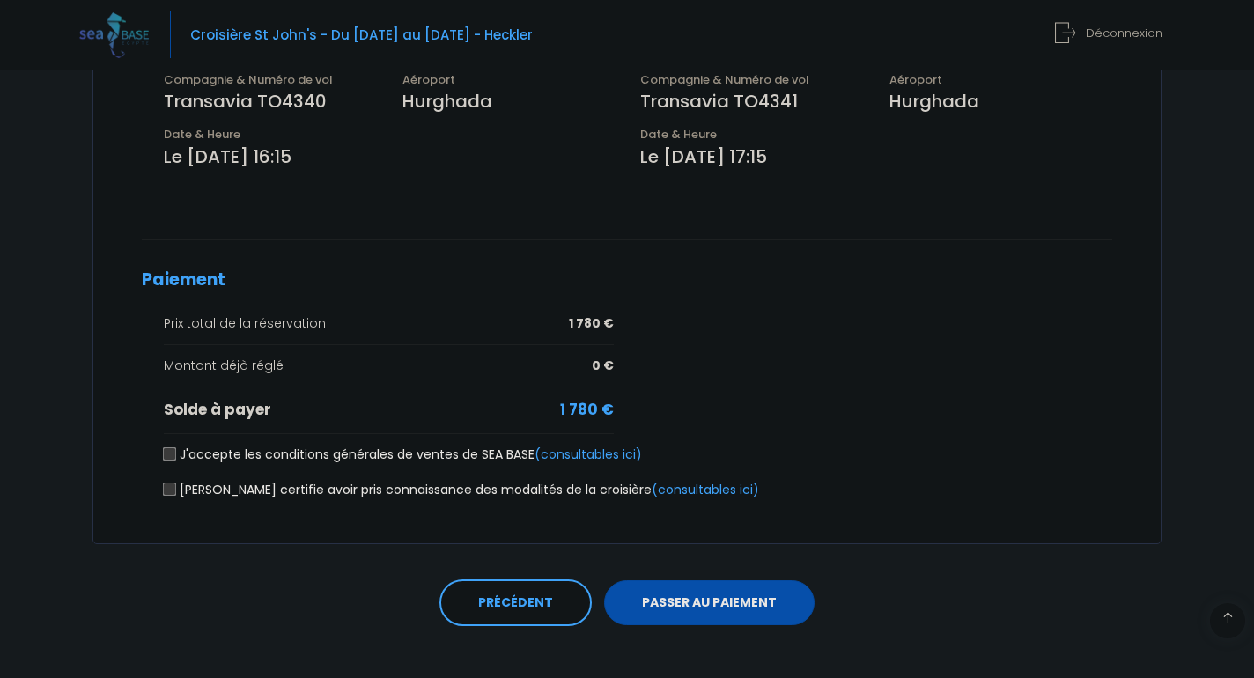
click at [662, 594] on button "PASSER AU PAIEMENT" at bounding box center [709, 603] width 211 height 46
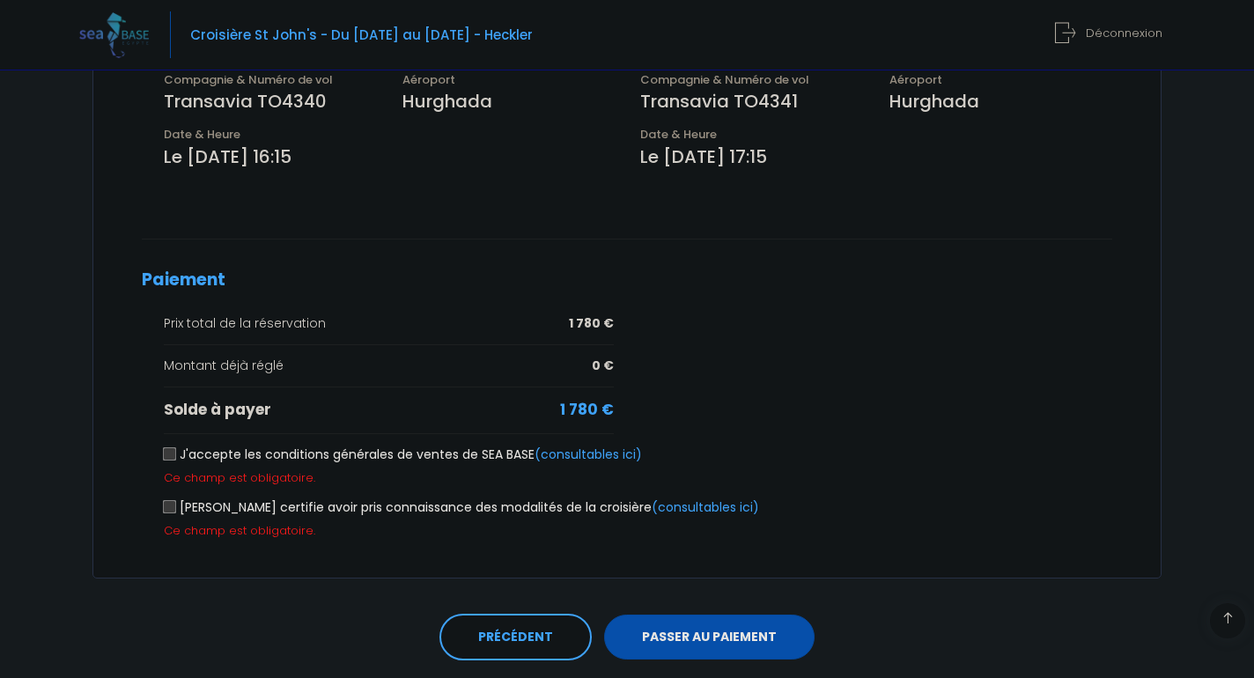
scroll to position [659, 0]
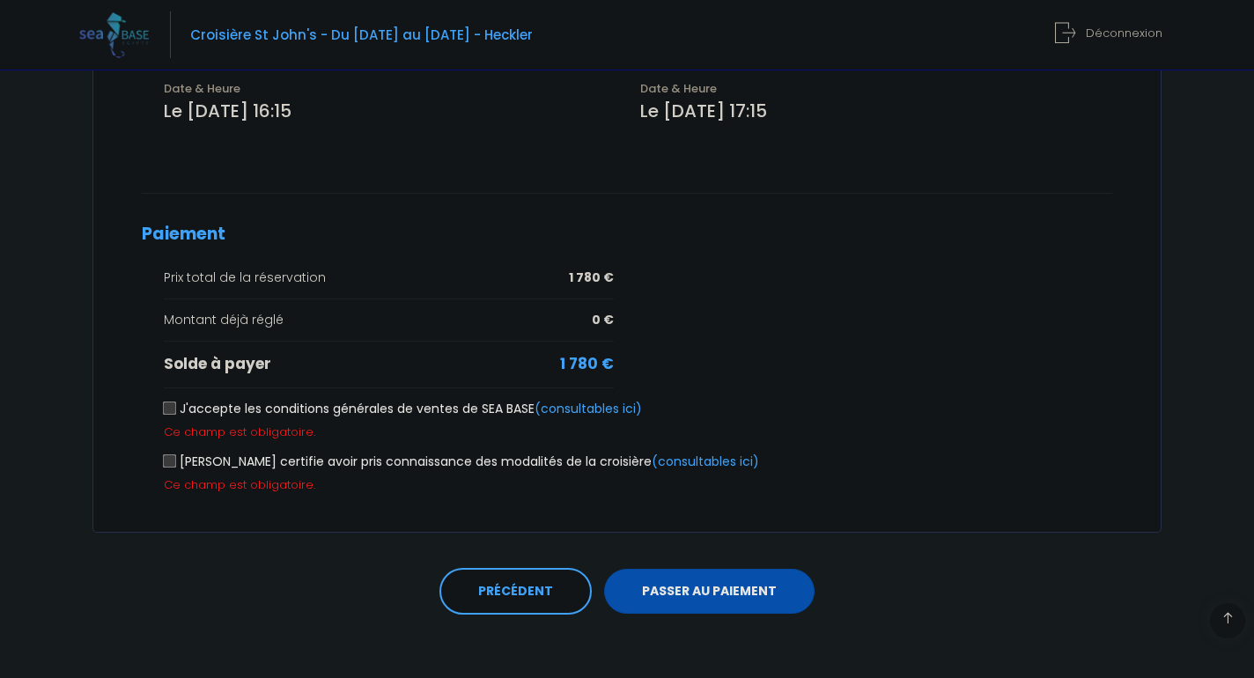
click at [168, 405] on input "J'accepte les conditions générales de ventes de SEA BASE (consultables ici)" at bounding box center [170, 409] width 14 height 14
checkbox input "true"
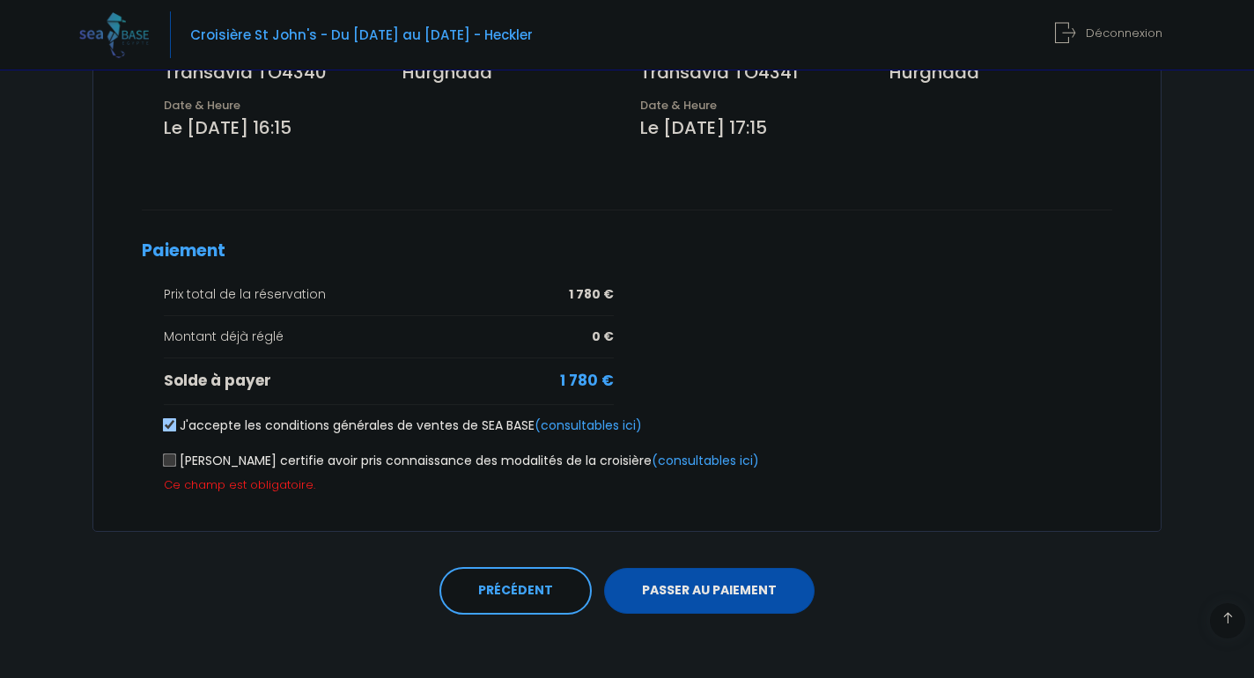
click at [168, 454] on input "[PERSON_NAME] certifie avoir pris connaissance des modalités de la croisière (c…" at bounding box center [170, 461] width 14 height 14
checkbox input "true"
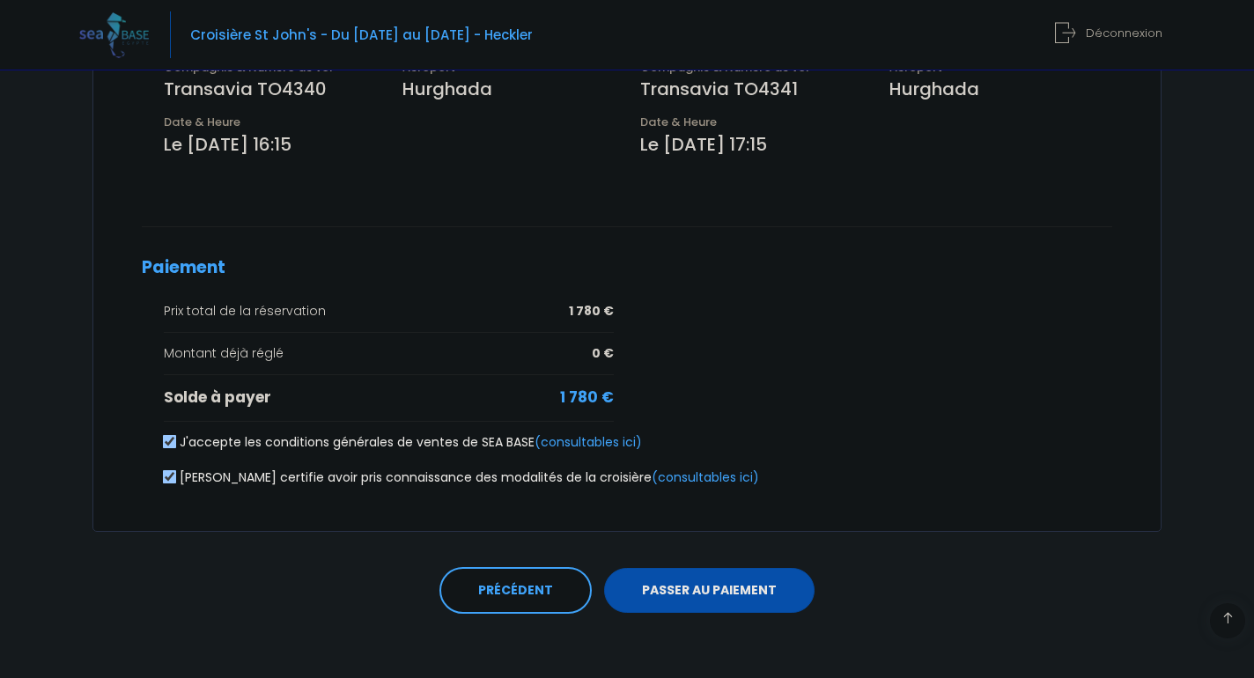
click at [730, 593] on button "PASSER AU PAIEMENT" at bounding box center [709, 591] width 211 height 46
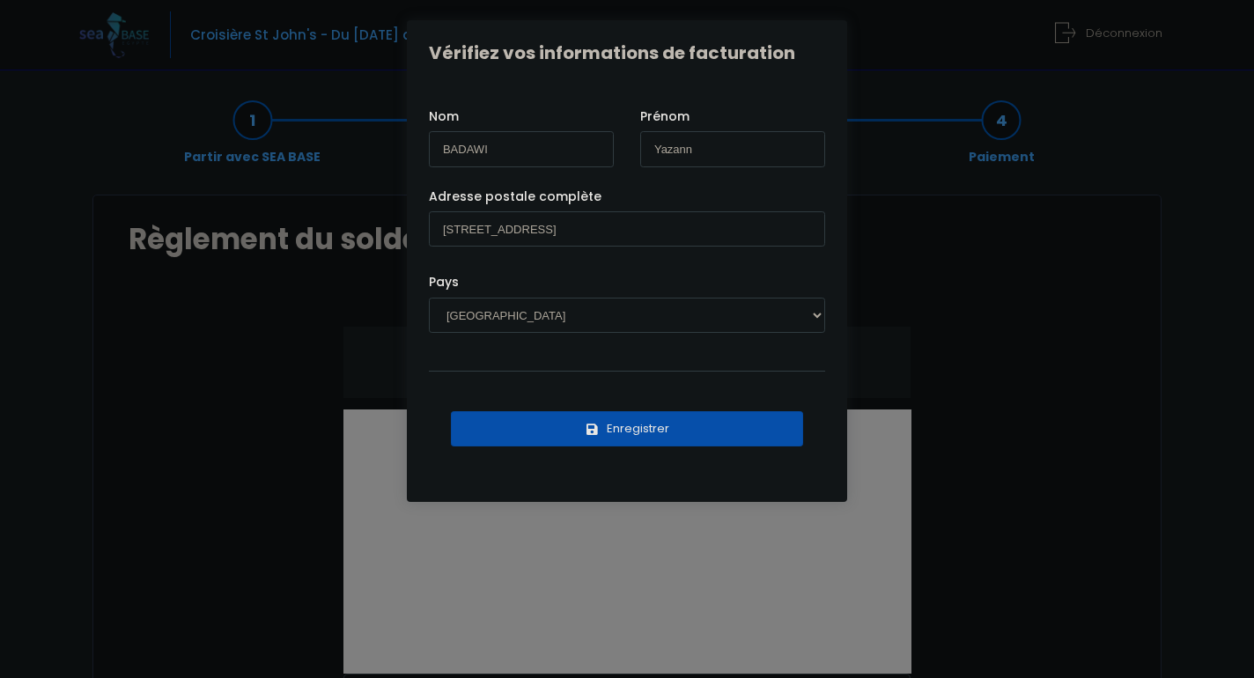
click at [680, 439] on button "Enregistrer" at bounding box center [627, 428] width 352 height 35
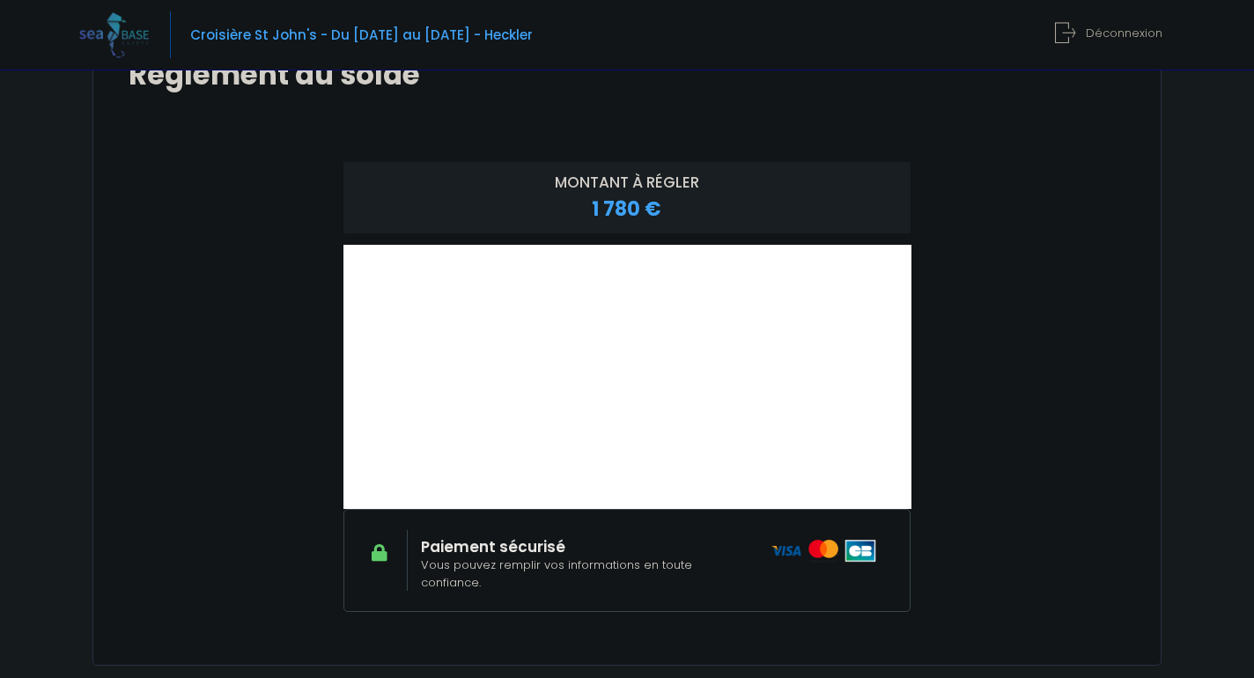
scroll to position [303, 0]
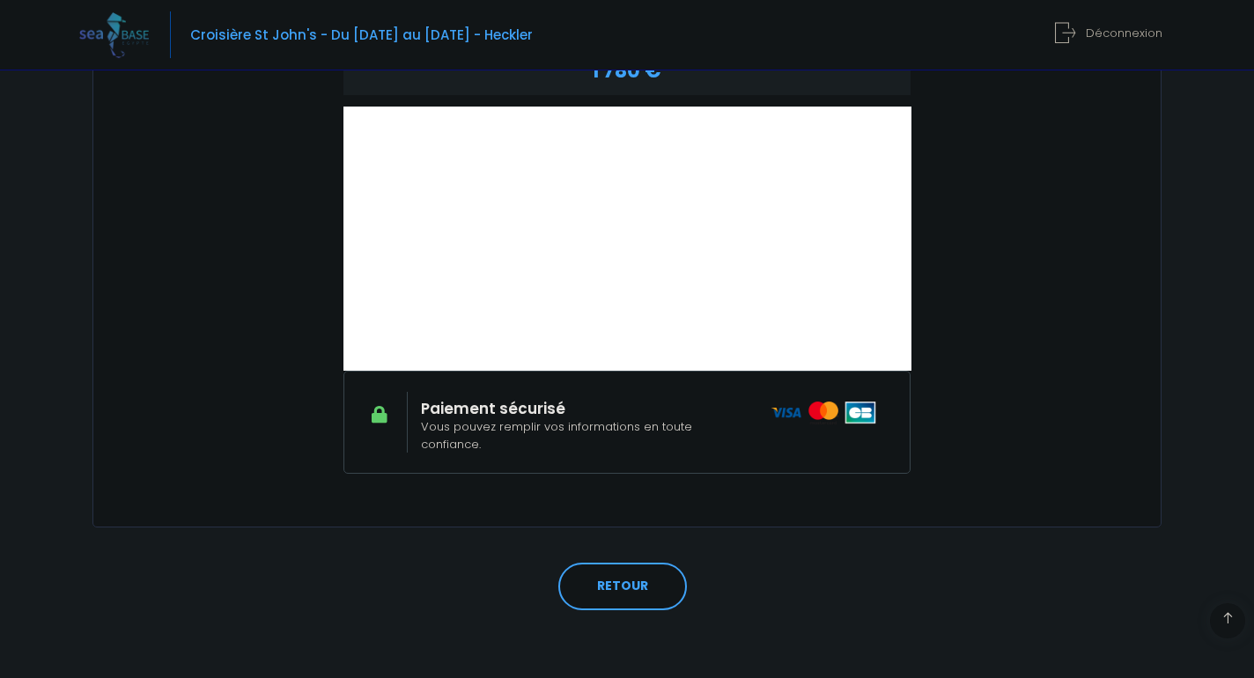
click at [802, 404] on img at bounding box center [824, 413] width 105 height 23
click at [630, 580] on link "RETOUR" at bounding box center [622, 587] width 129 height 48
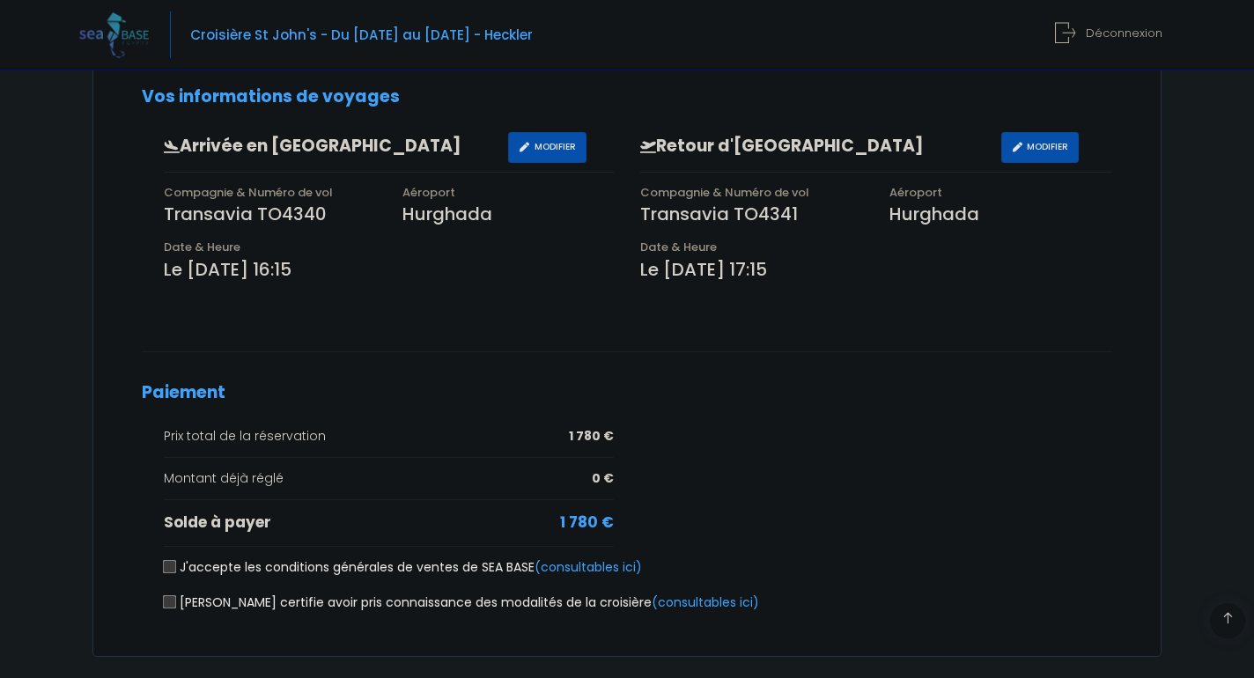
scroll to position [506, 0]
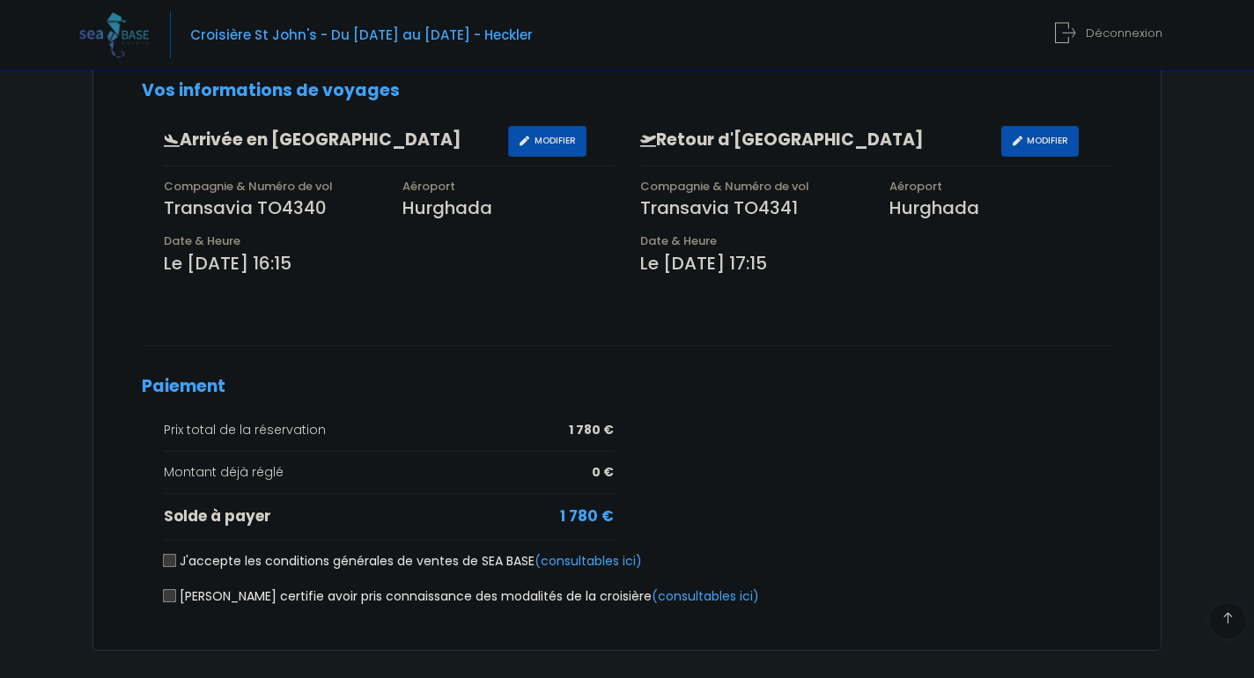
click at [170, 554] on input "J'accepte les conditions générales de ventes de SEA BASE (consultables ici)" at bounding box center [170, 561] width 14 height 14
checkbox input "true"
click at [170, 589] on input "[PERSON_NAME] certifie avoir pris connaissance des modalités de la croisière (c…" at bounding box center [170, 596] width 14 height 14
checkbox input "true"
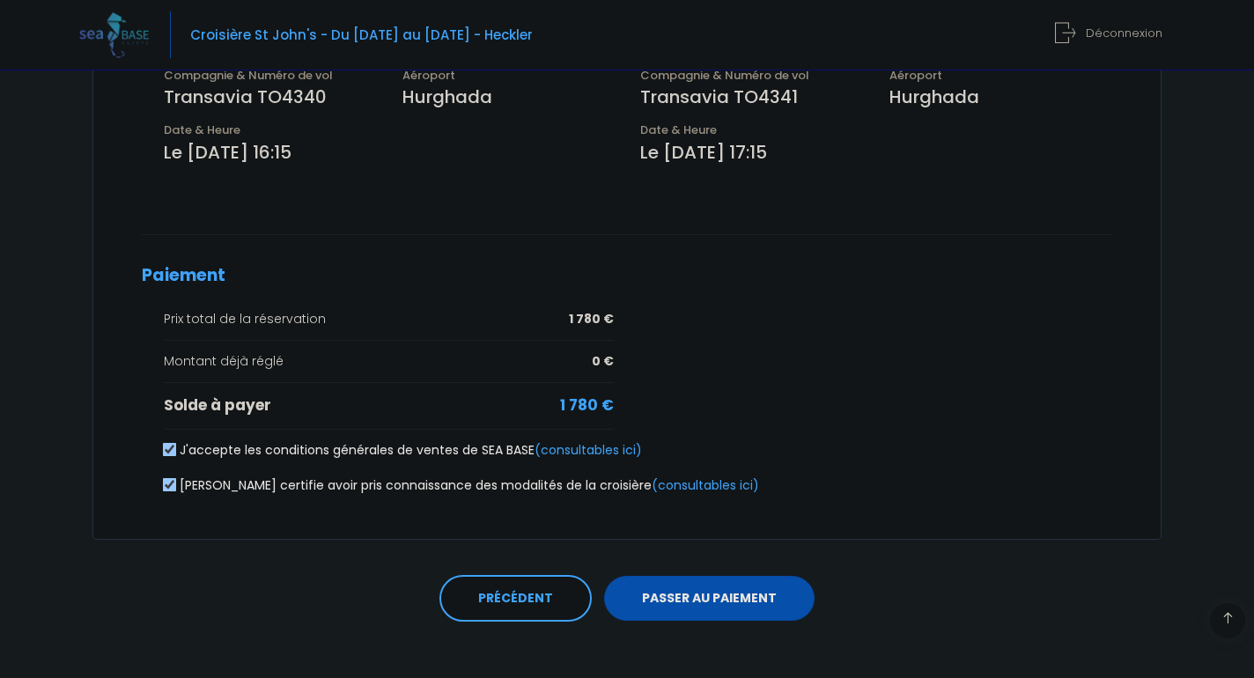
scroll to position [620, 0]
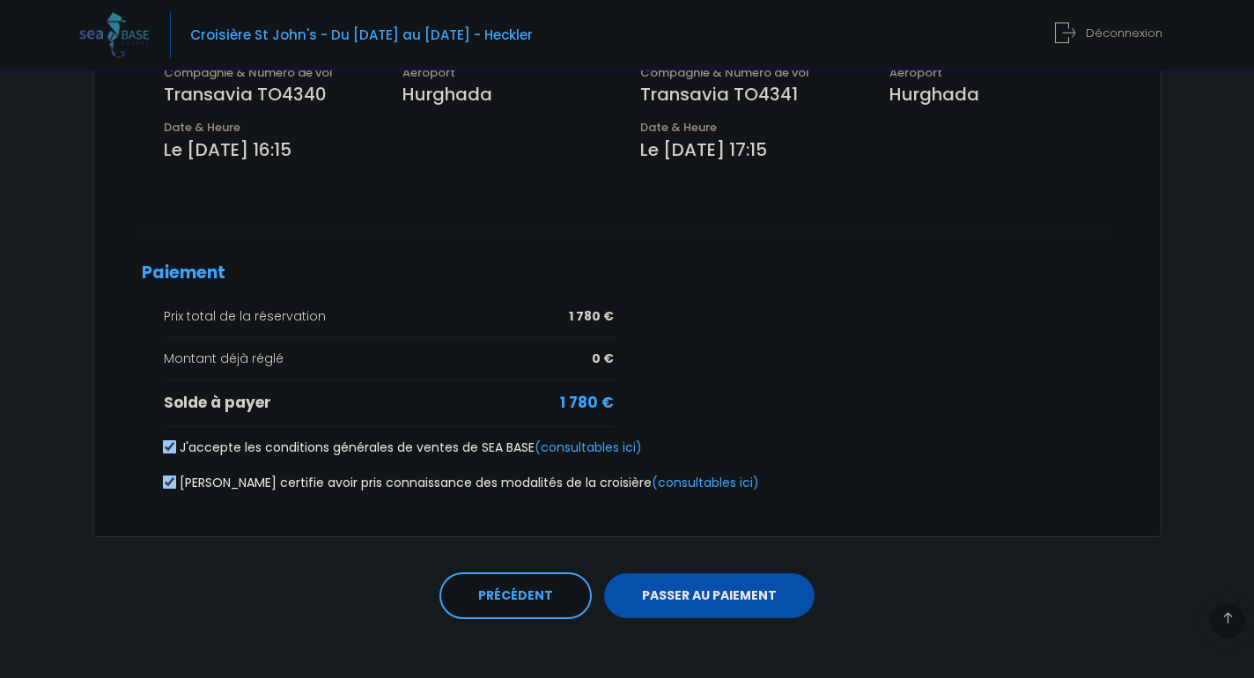
click at [629, 587] on button "PASSER AU PAIEMENT" at bounding box center [709, 596] width 211 height 46
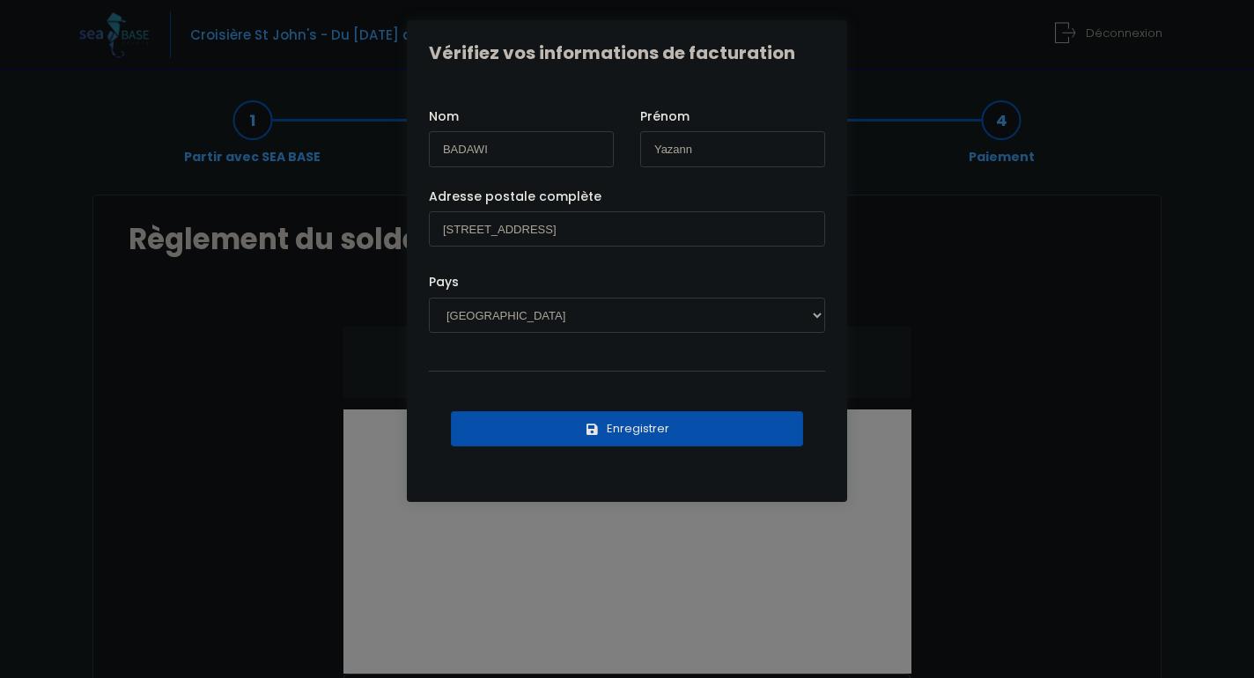
click at [578, 429] on button "Enregistrer" at bounding box center [627, 428] width 352 height 35
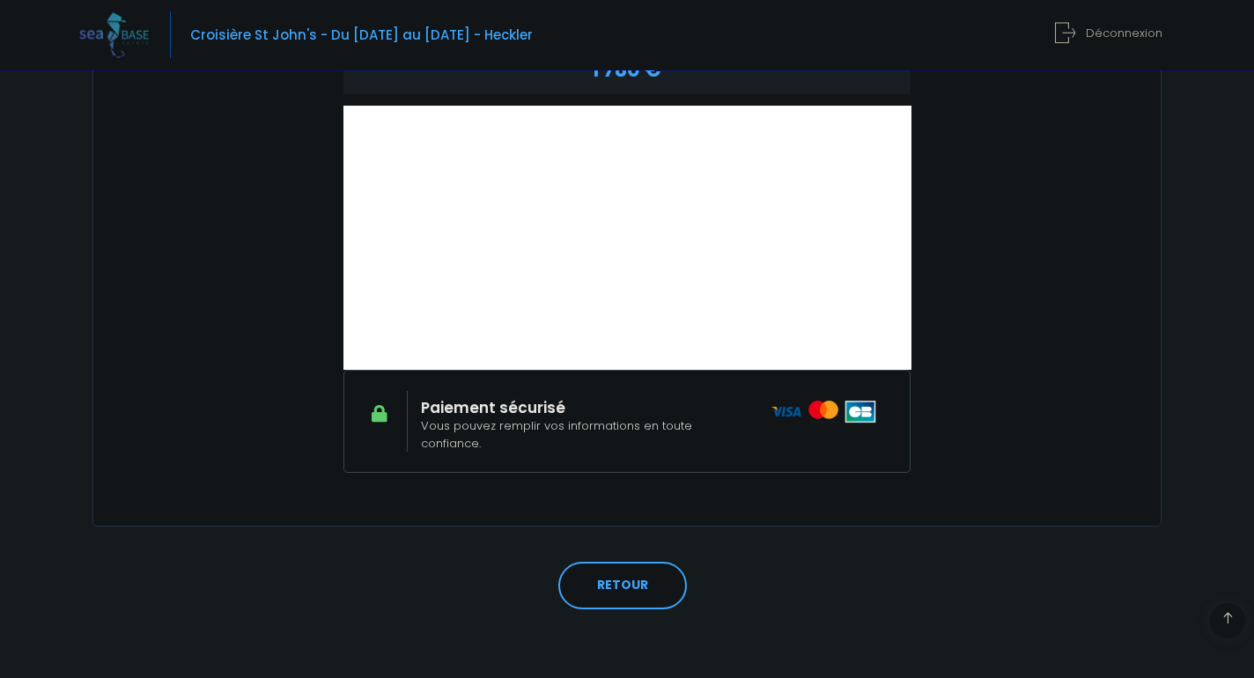
scroll to position [303, 0]
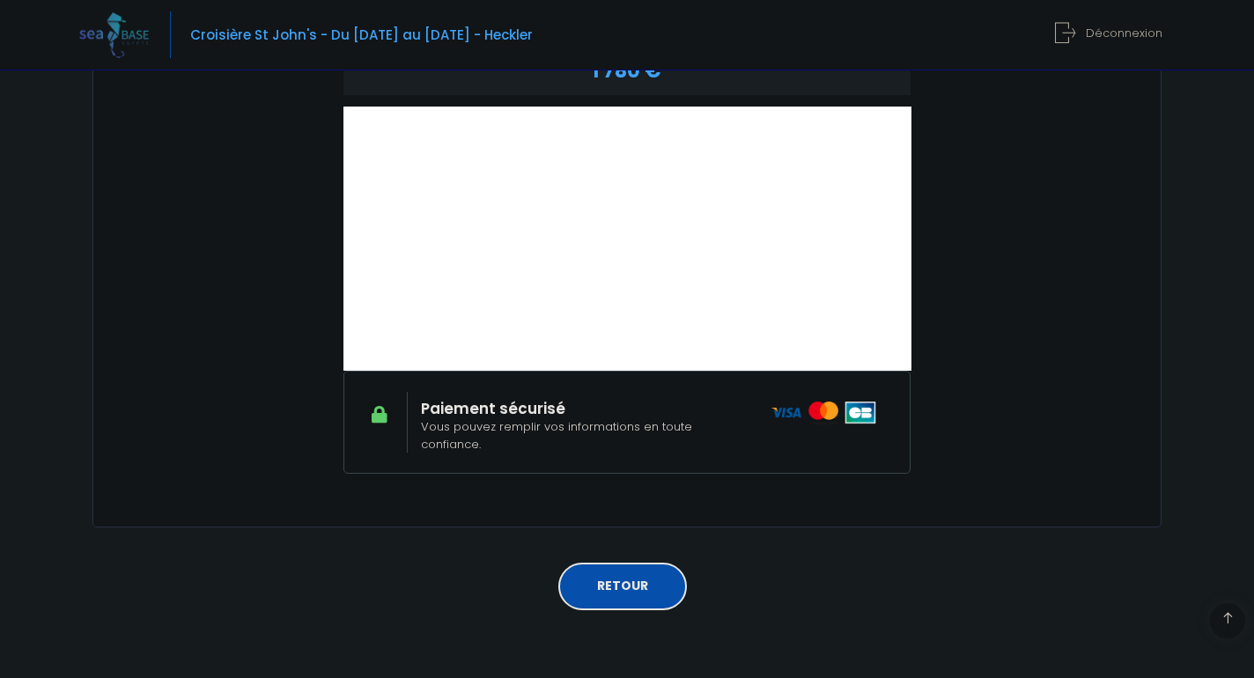
click at [639, 587] on link "RETOUR" at bounding box center [622, 587] width 129 height 48
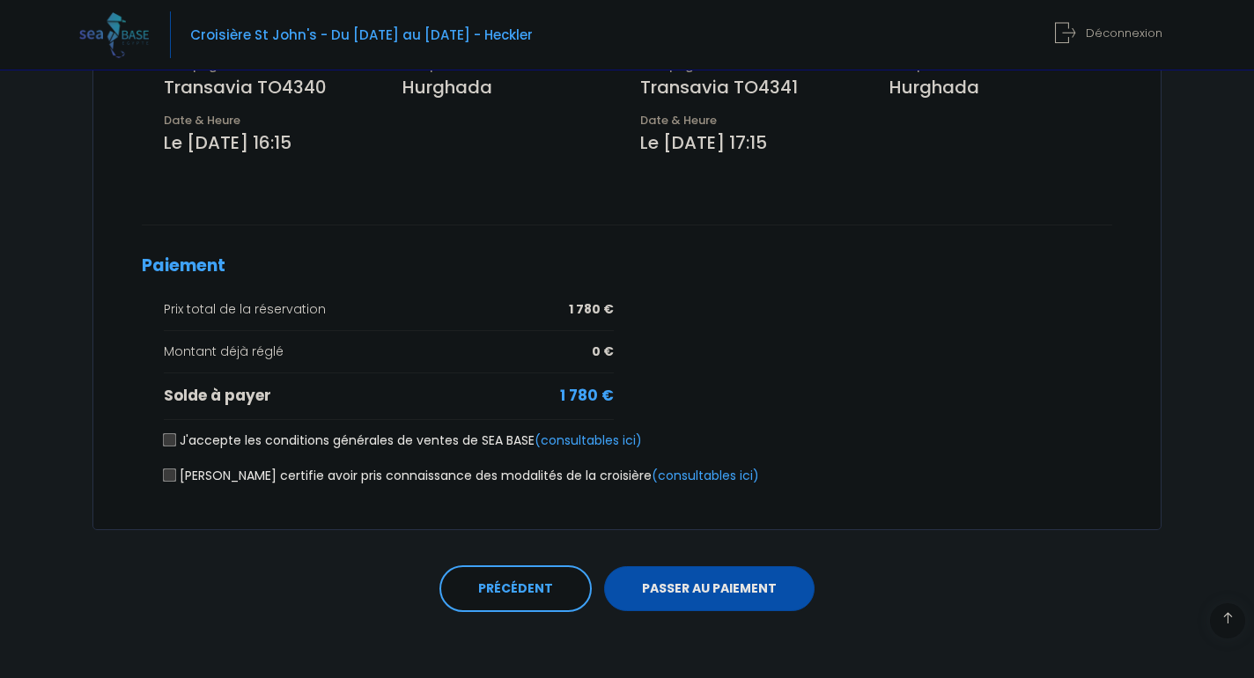
scroll to position [625, 0]
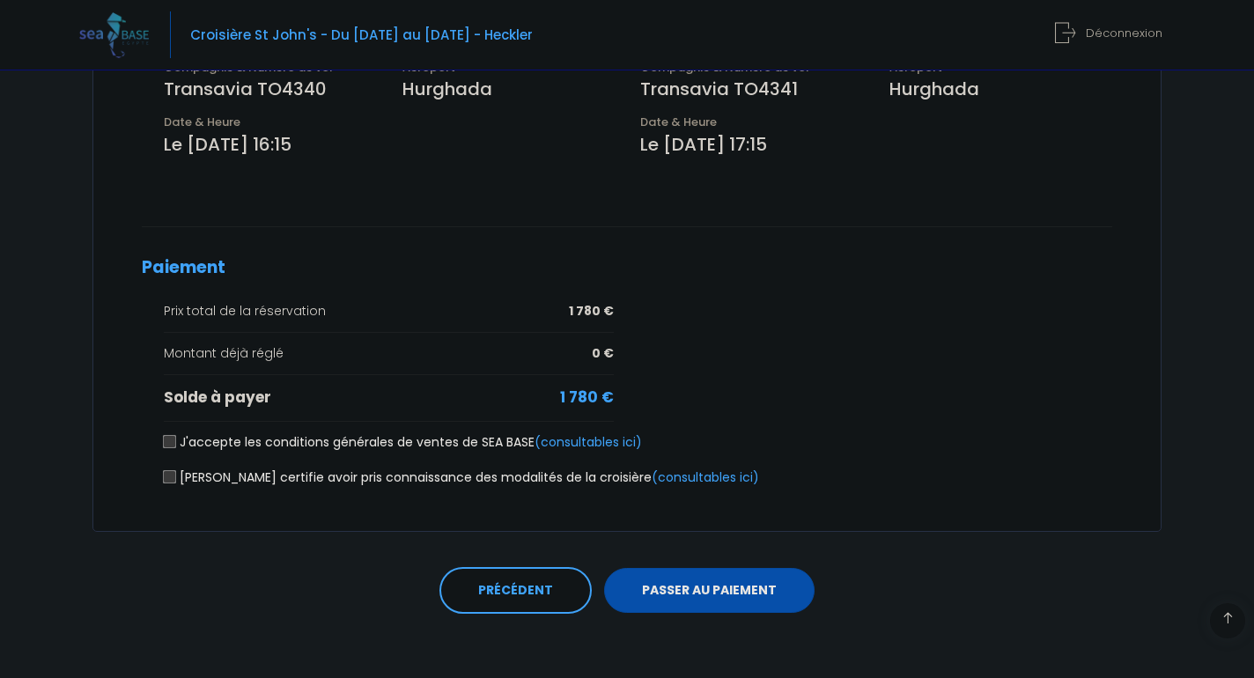
click at [169, 440] on input "J'accepte les conditions générales de ventes de SEA BASE (consultables ici)" at bounding box center [170, 442] width 14 height 14
checkbox input "true"
click at [167, 478] on label "[PERSON_NAME] certifie avoir pris connaissance des modalités de la croisière (c…" at bounding box center [461, 478] width 595 height 18
click at [167, 478] on input "[PERSON_NAME] certifie avoir pris connaissance des modalités de la croisière (c…" at bounding box center [170, 477] width 14 height 14
checkbox input "true"
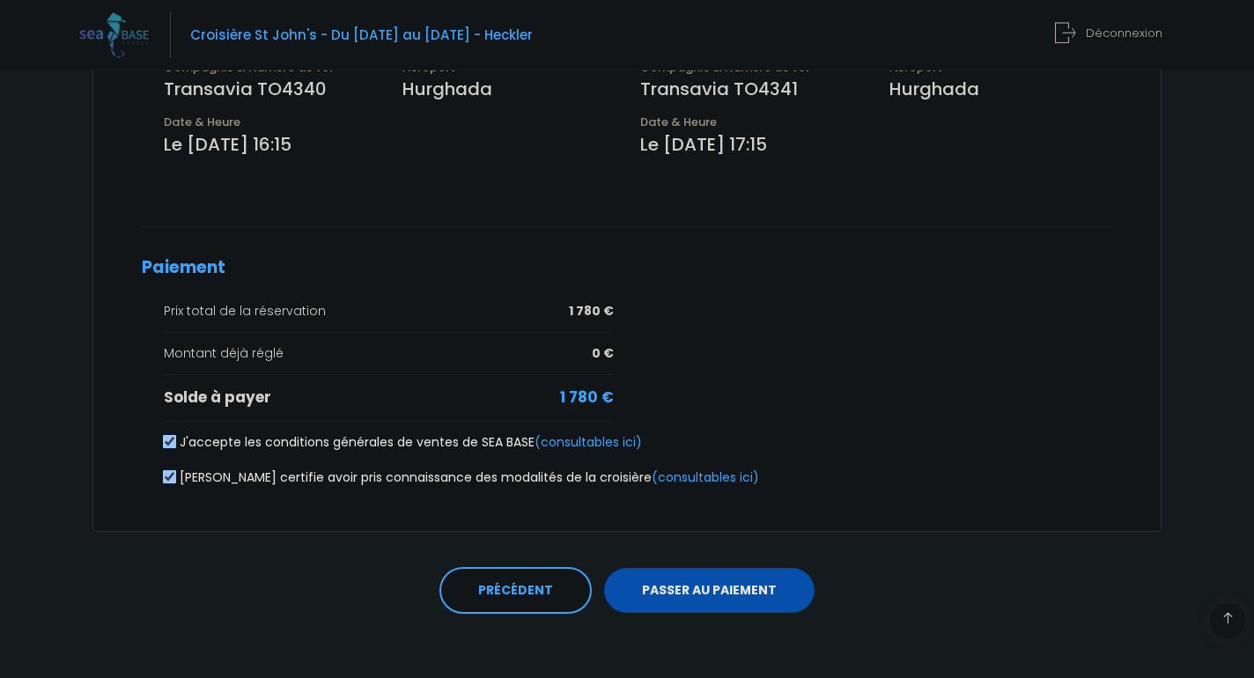
click at [658, 587] on button "PASSER AU PAIEMENT" at bounding box center [709, 591] width 211 height 46
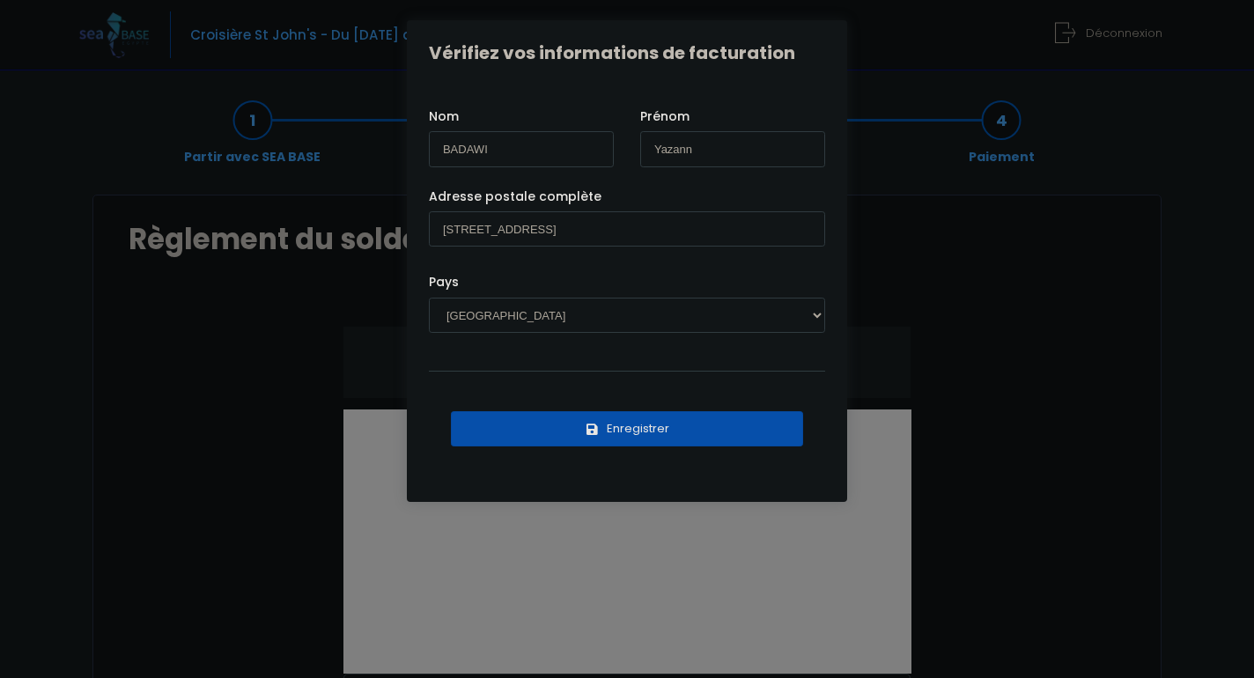
click at [684, 432] on button "Enregistrer" at bounding box center [627, 428] width 352 height 35
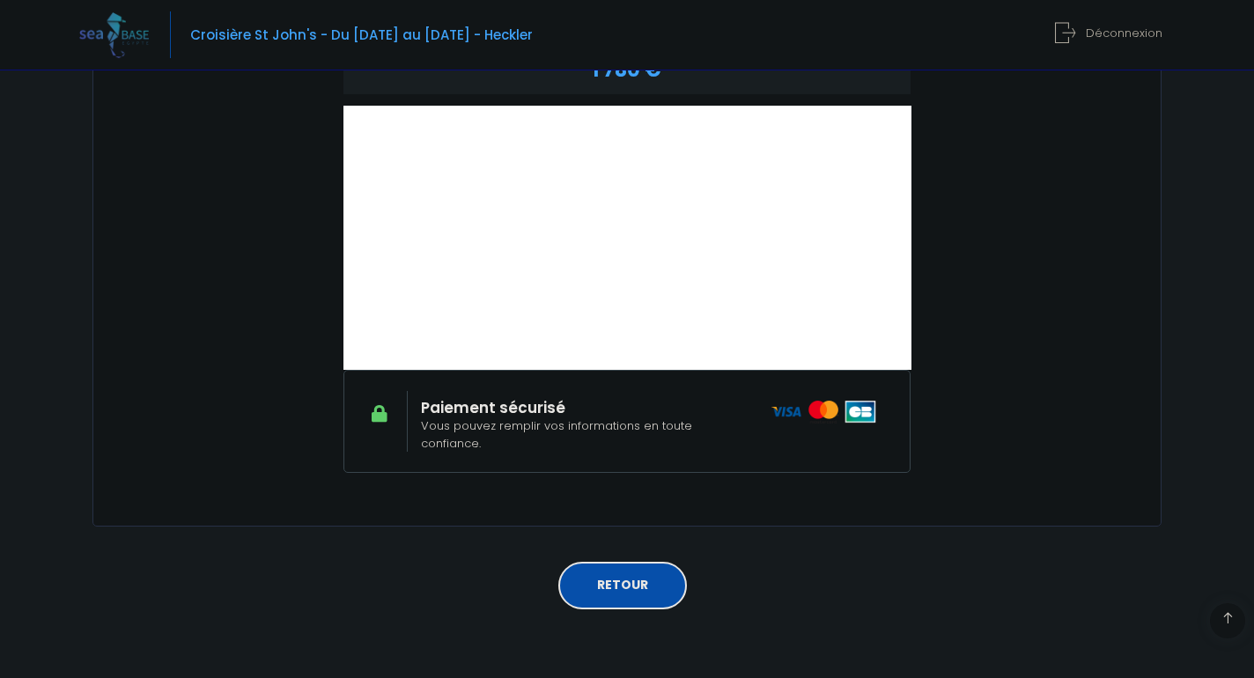
scroll to position [303, 0]
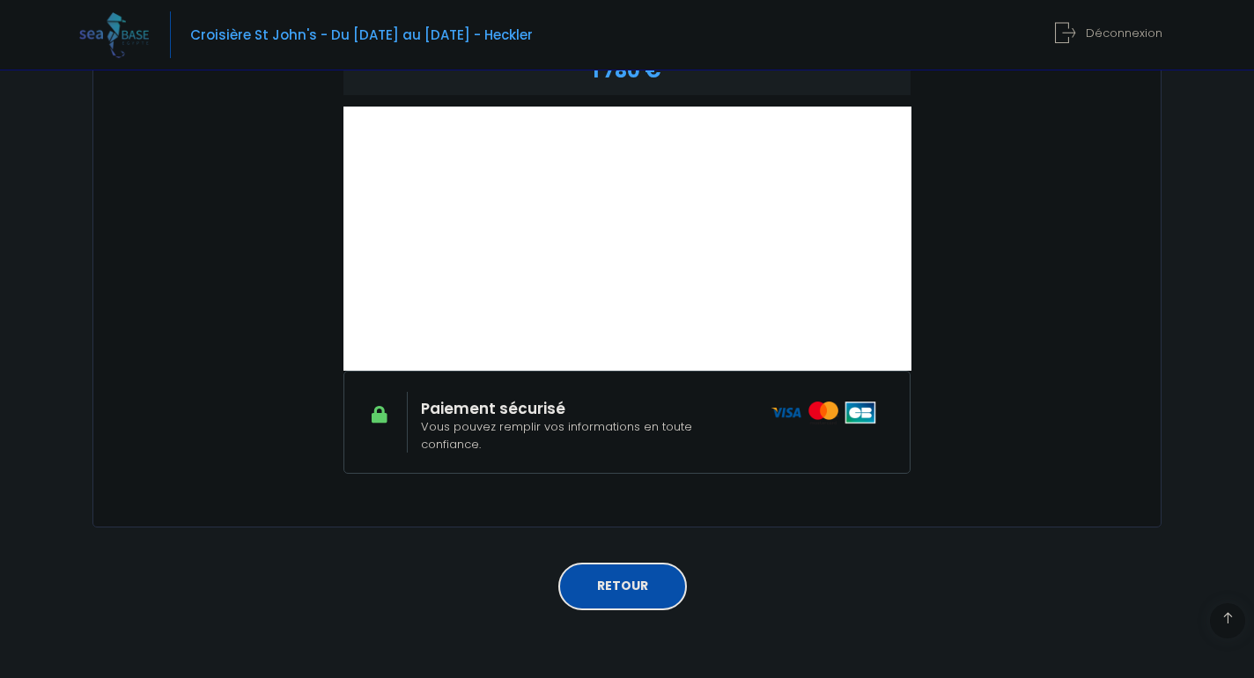
click at [622, 587] on link "RETOUR" at bounding box center [622, 587] width 129 height 48
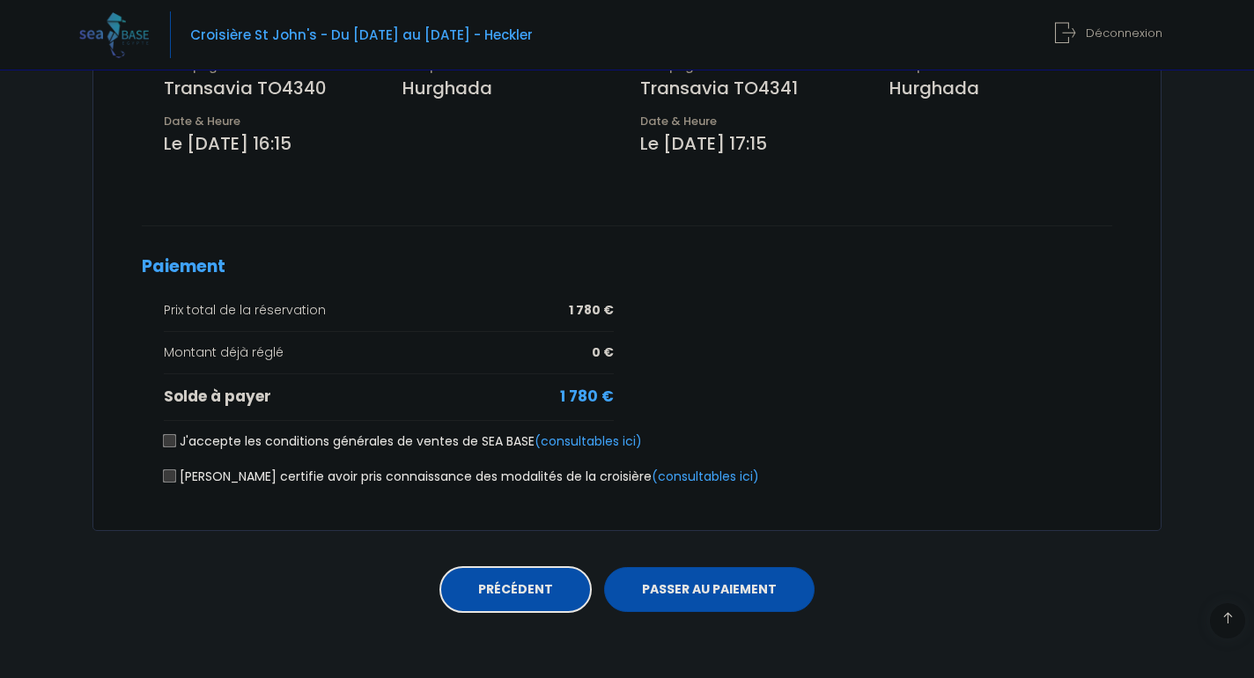
scroll to position [625, 0]
click at [164, 435] on input "J'accepte les conditions générales de ventes de SEA BASE (consultables ici)" at bounding box center [170, 442] width 14 height 14
checkbox input "true"
click at [166, 473] on input "Je certifie avoir pris connaissance des modalités de la croisière (consultables…" at bounding box center [170, 477] width 14 height 14
checkbox input "true"
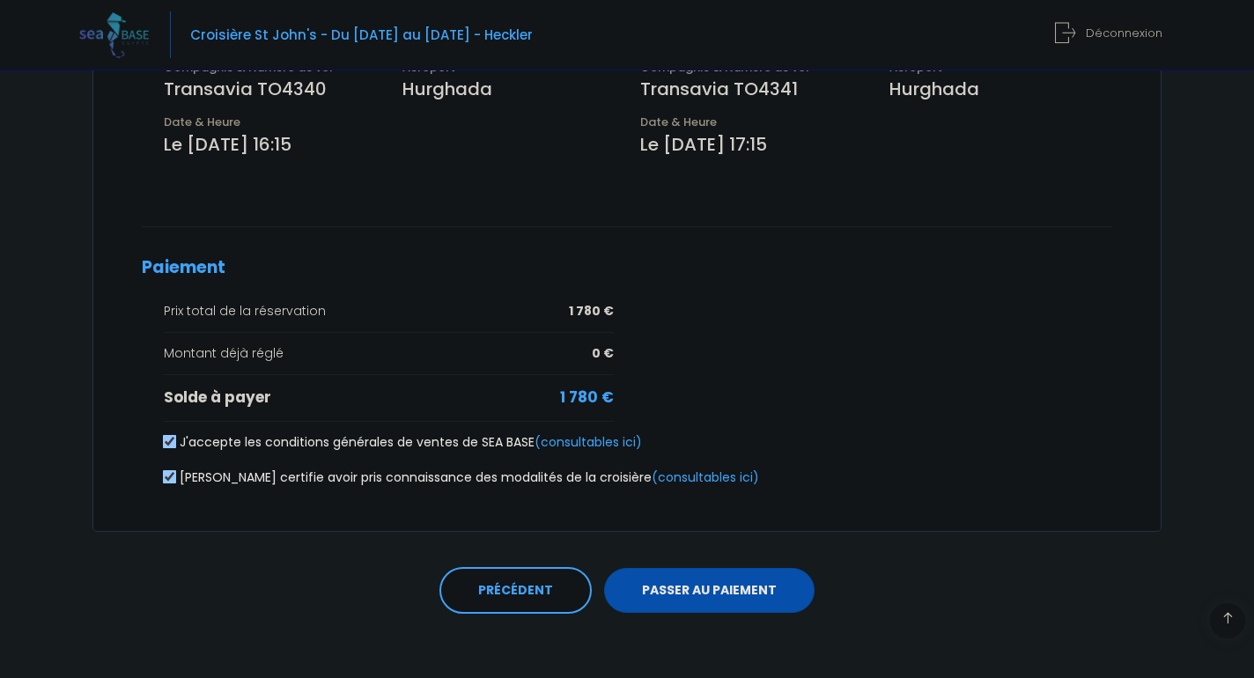
click at [646, 589] on button "PASSER AU PAIEMENT" at bounding box center [709, 591] width 211 height 46
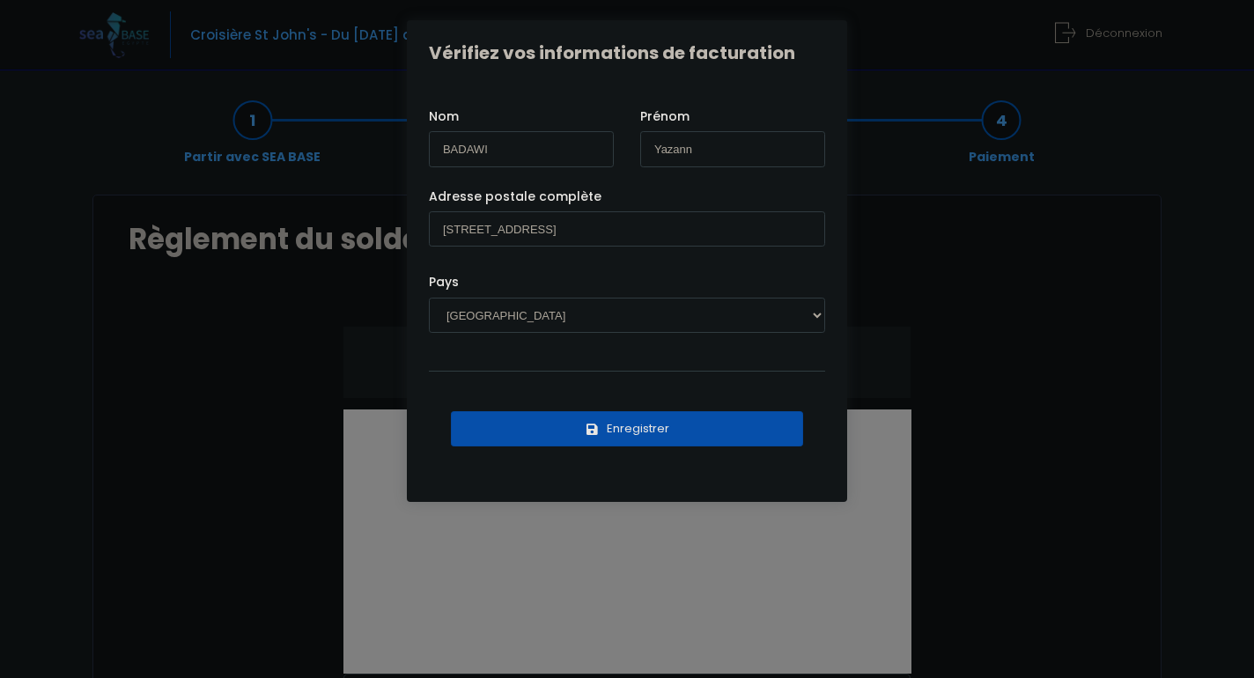
click at [657, 434] on button "Enregistrer" at bounding box center [627, 428] width 352 height 35
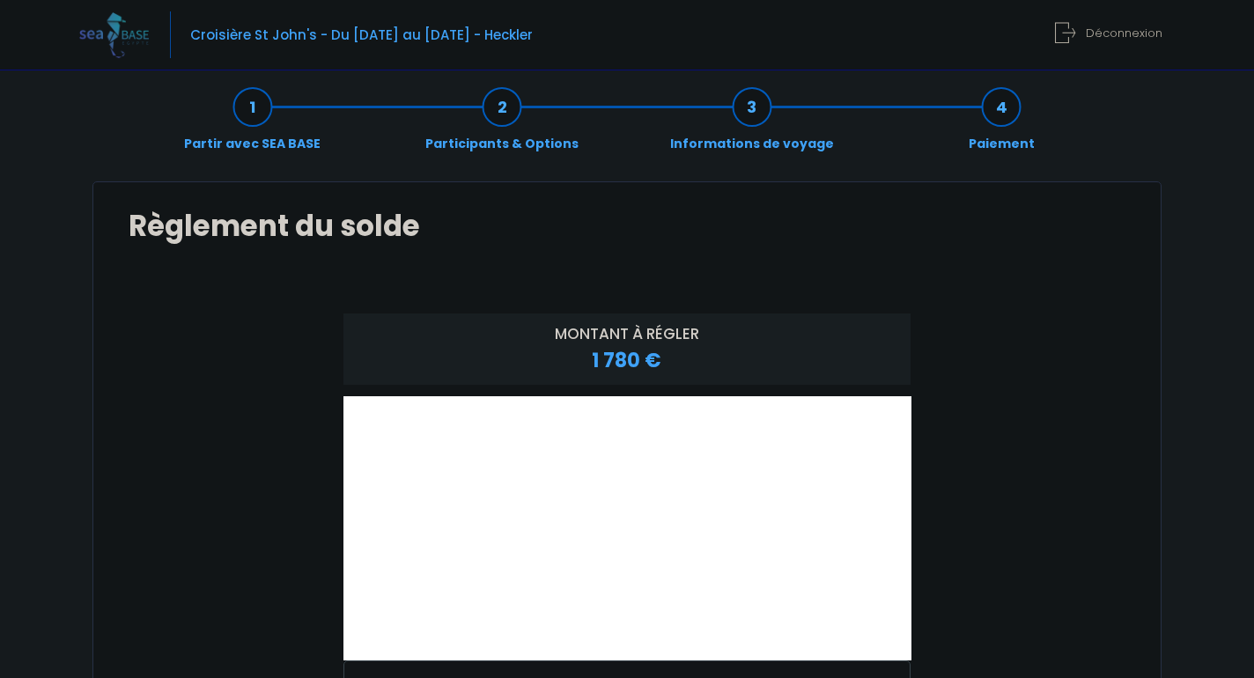
scroll to position [19, 0]
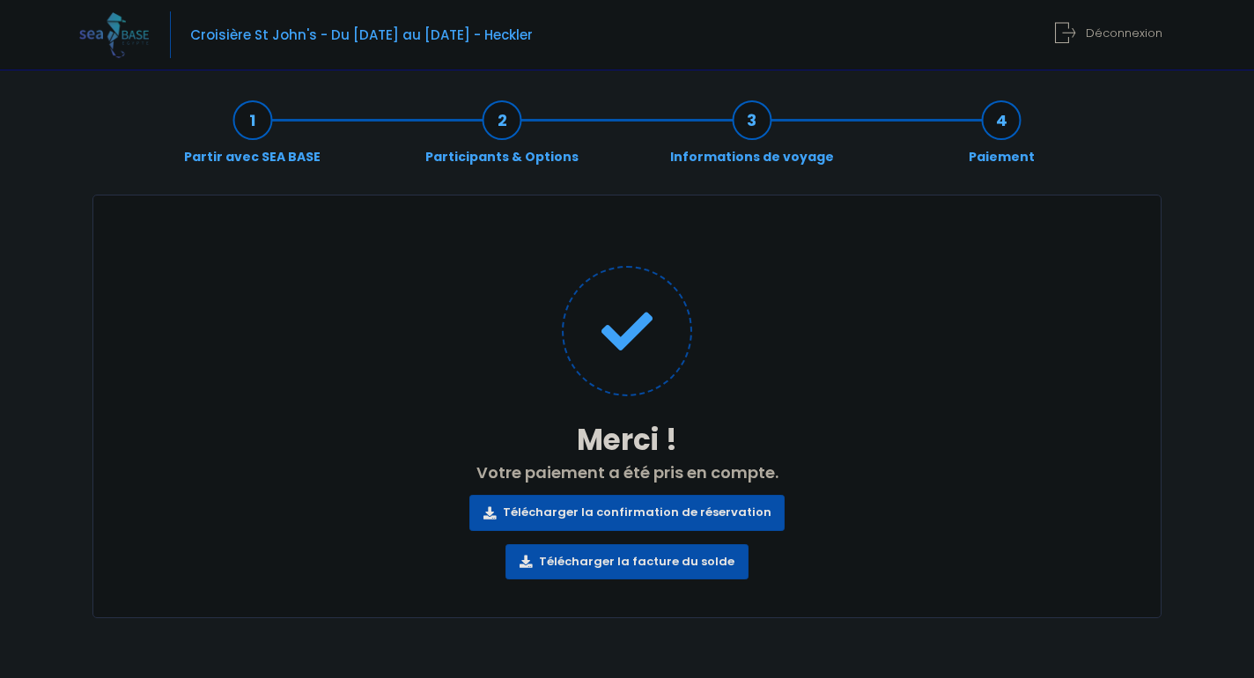
click at [605, 507] on link "Télécharger la confirmation de réservation" at bounding box center [627, 512] width 316 height 35
click at [640, 568] on link "Télécharger la facture du solde" at bounding box center [627, 561] width 243 height 35
click at [1070, 34] on icon at bounding box center [1065, 32] width 20 height 29
